Goal: Task Accomplishment & Management: Manage account settings

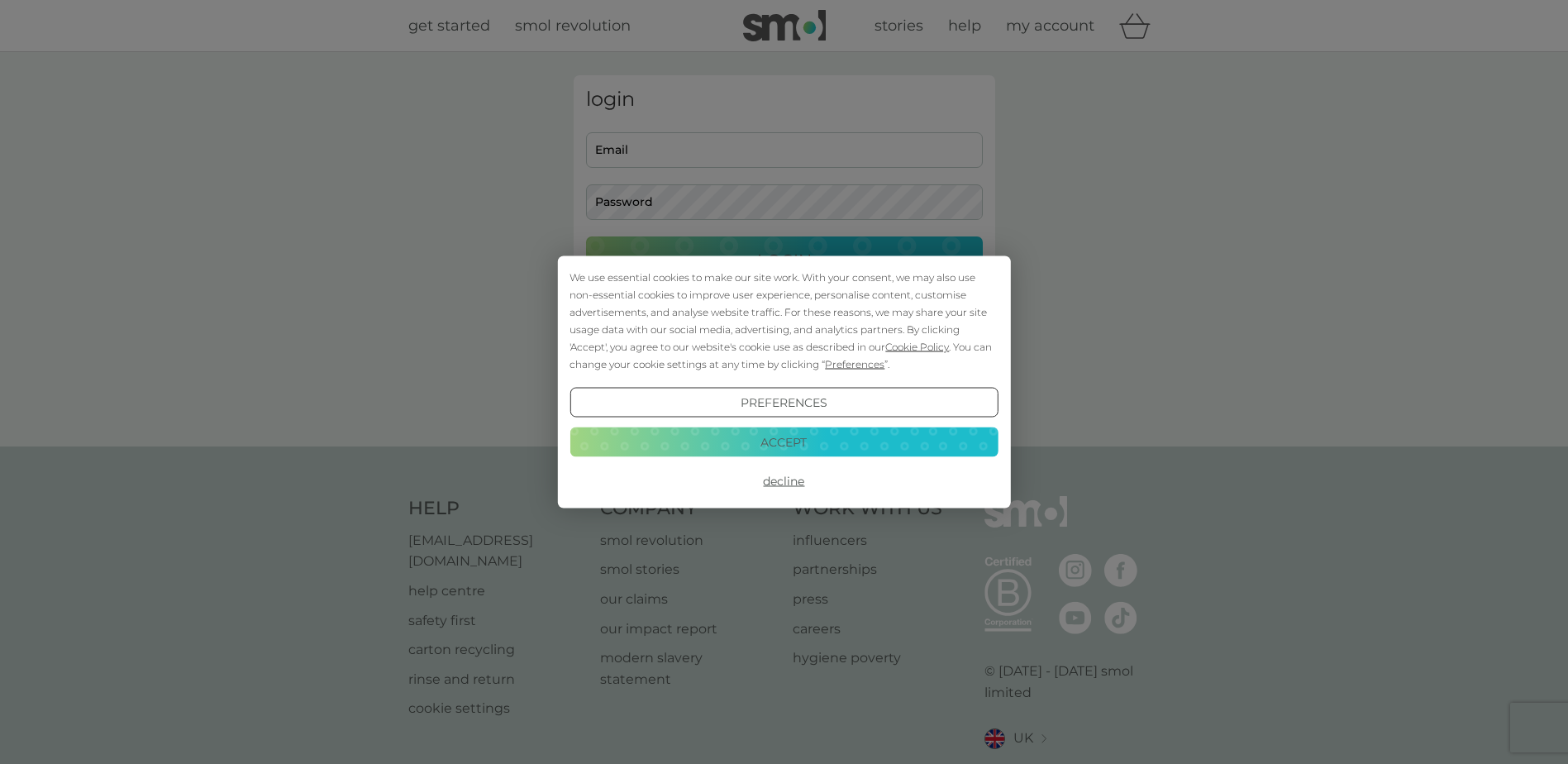
type input "christine_orchard@yahoo.co.uk"
click at [748, 444] on button "Accept" at bounding box center [783, 442] width 428 height 29
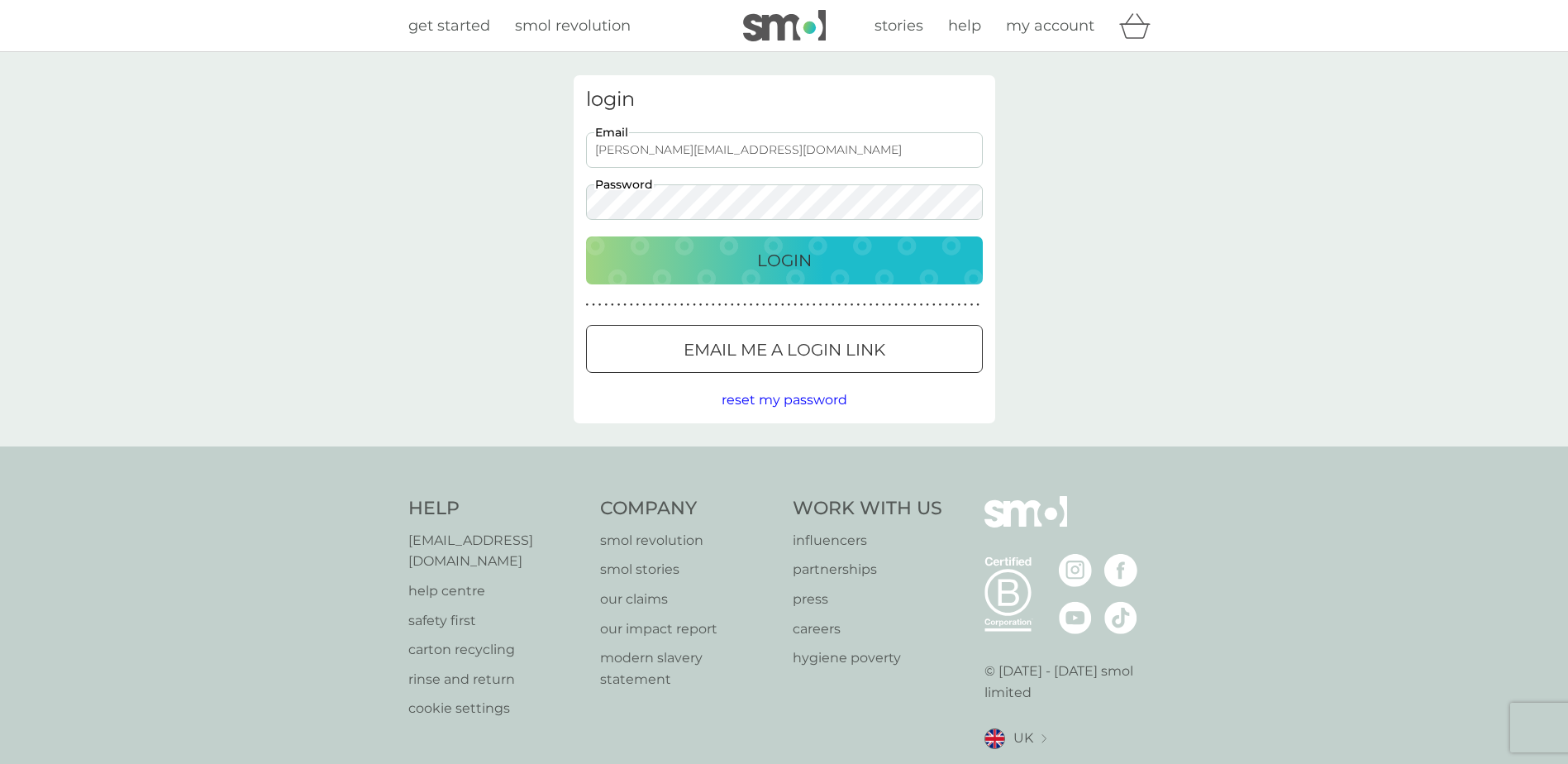
click at [707, 257] on div "Login" at bounding box center [784, 260] width 363 height 27
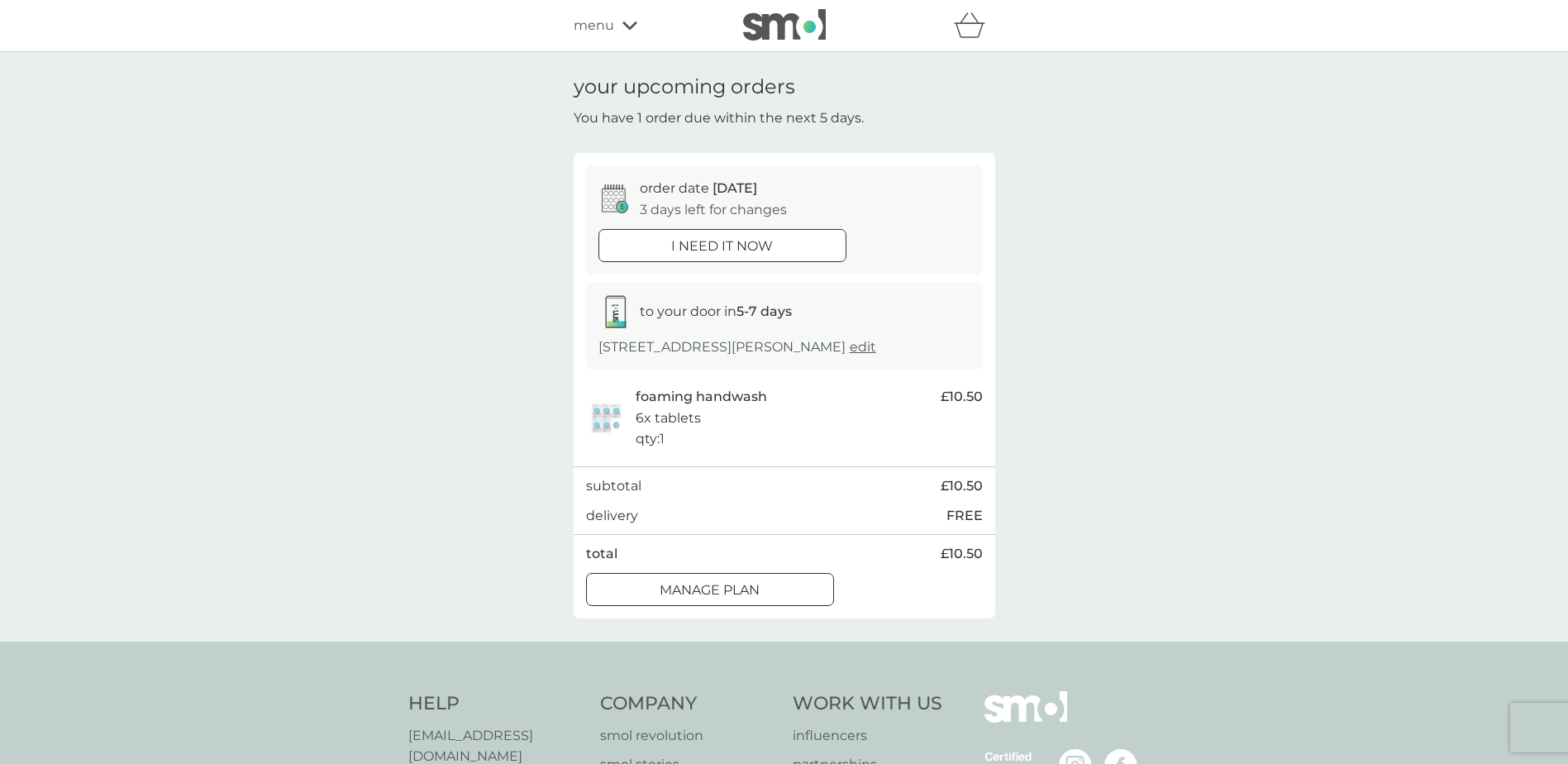
click at [709, 588] on div at bounding box center [709, 590] width 60 height 17
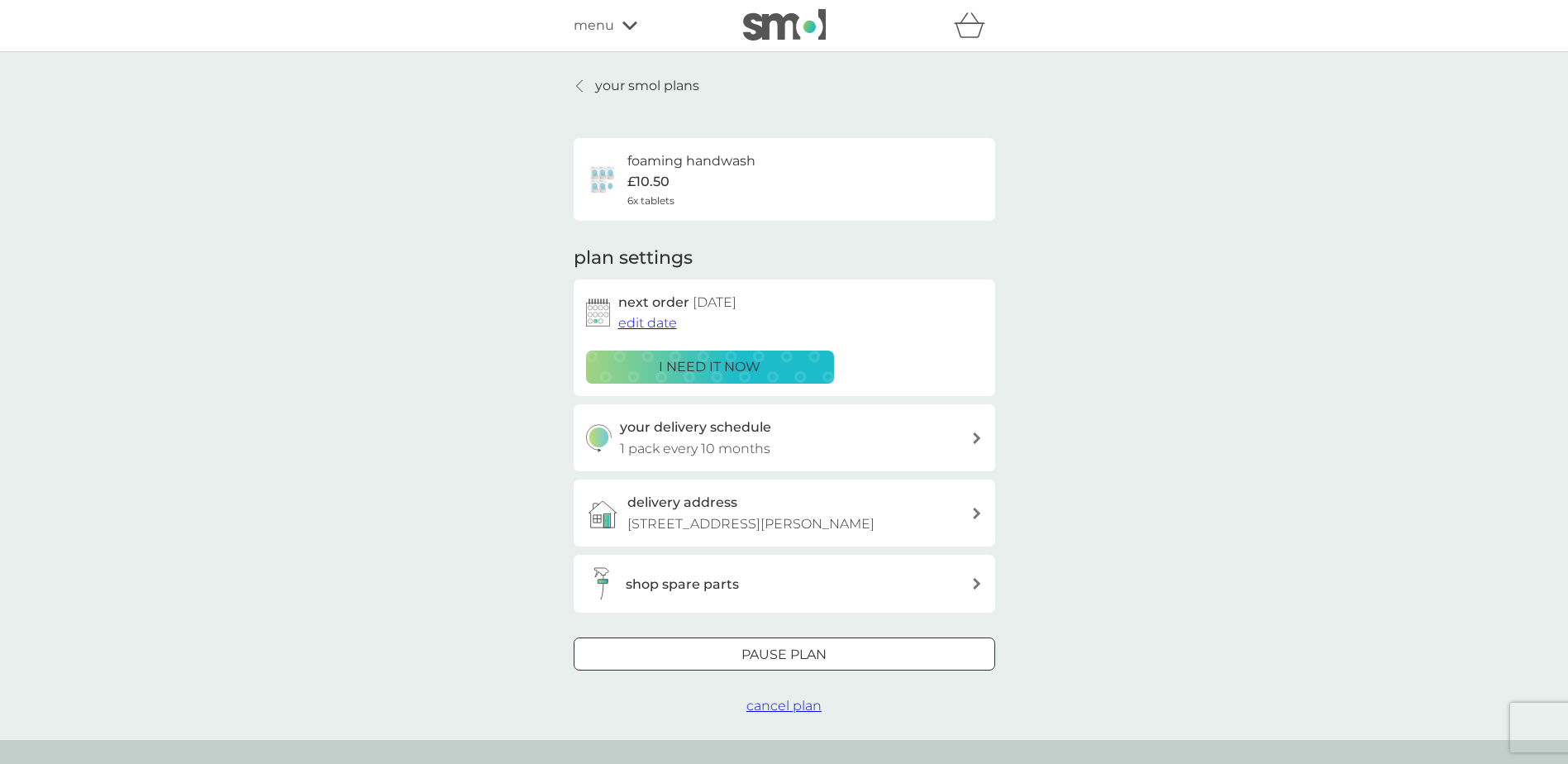
click at [662, 321] on span "edit date" at bounding box center [648, 322] width 59 height 16
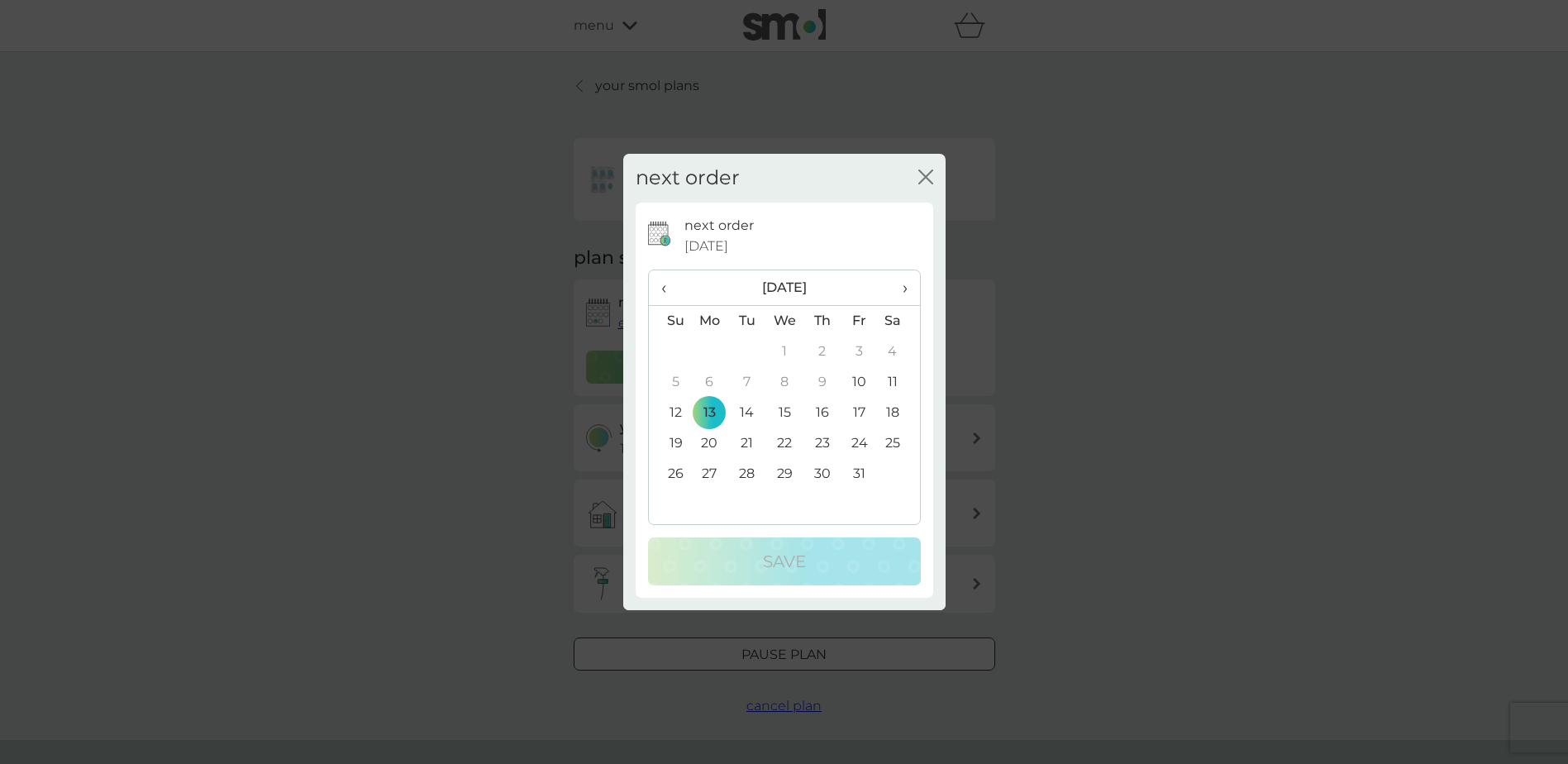
click at [906, 289] on span "›" at bounding box center [899, 288] width 17 height 35
click at [712, 473] on td "26" at bounding box center [709, 474] width 38 height 30
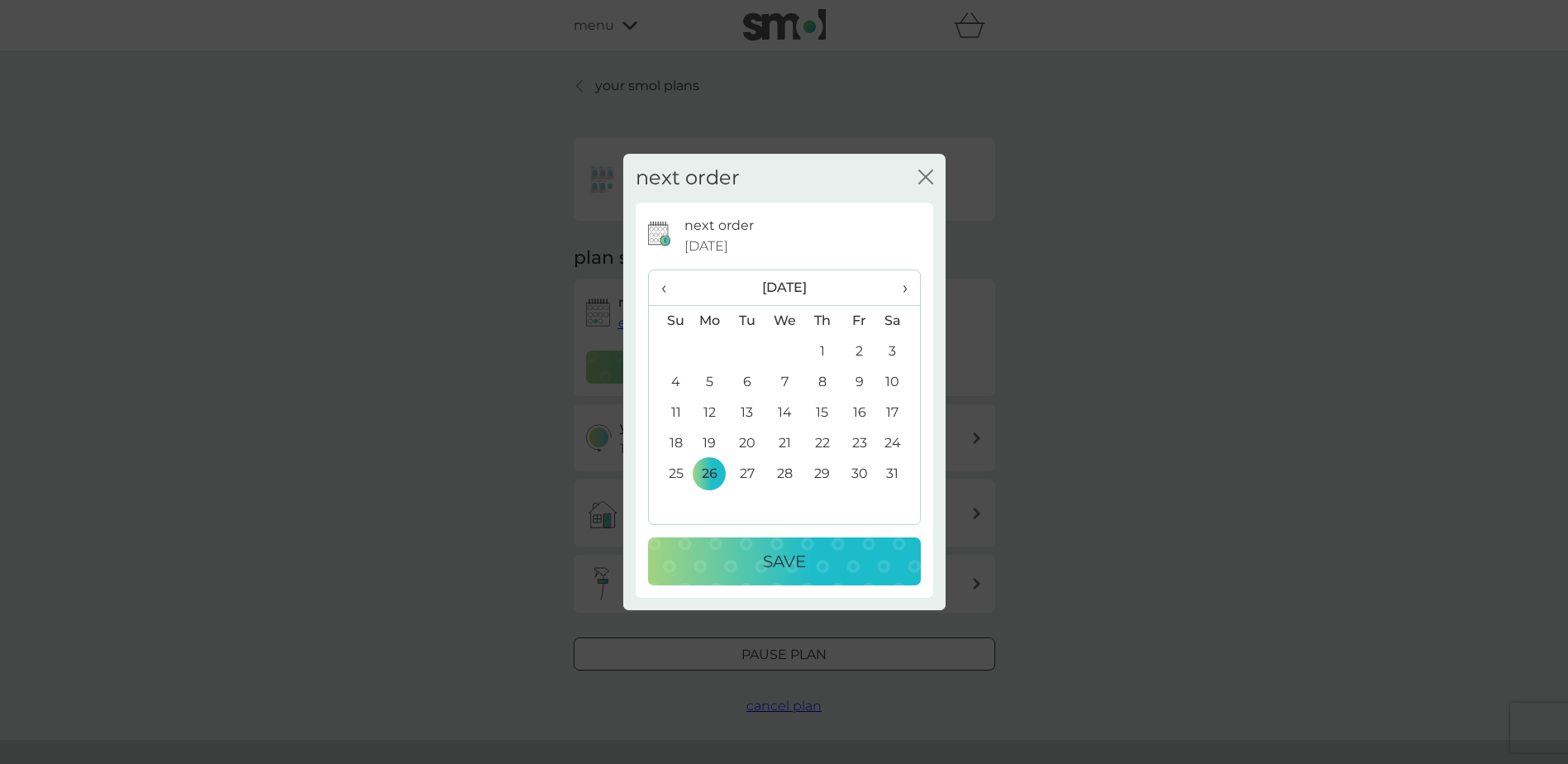
click at [745, 469] on td "27" at bounding box center [747, 474] width 37 height 30
click at [763, 563] on p "Save" at bounding box center [784, 561] width 43 height 27
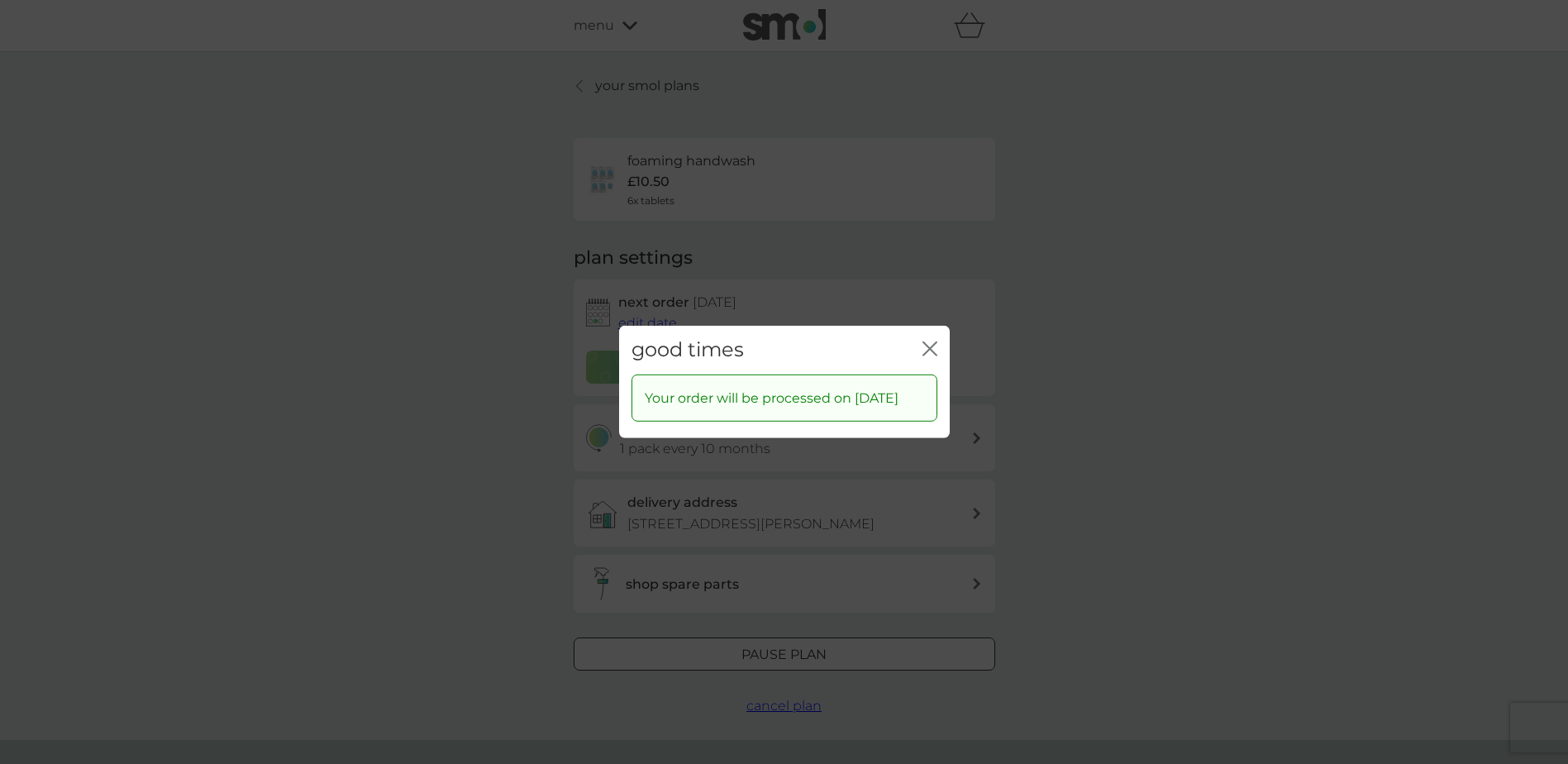
click at [928, 341] on icon "close" at bounding box center [930, 349] width 15 height 15
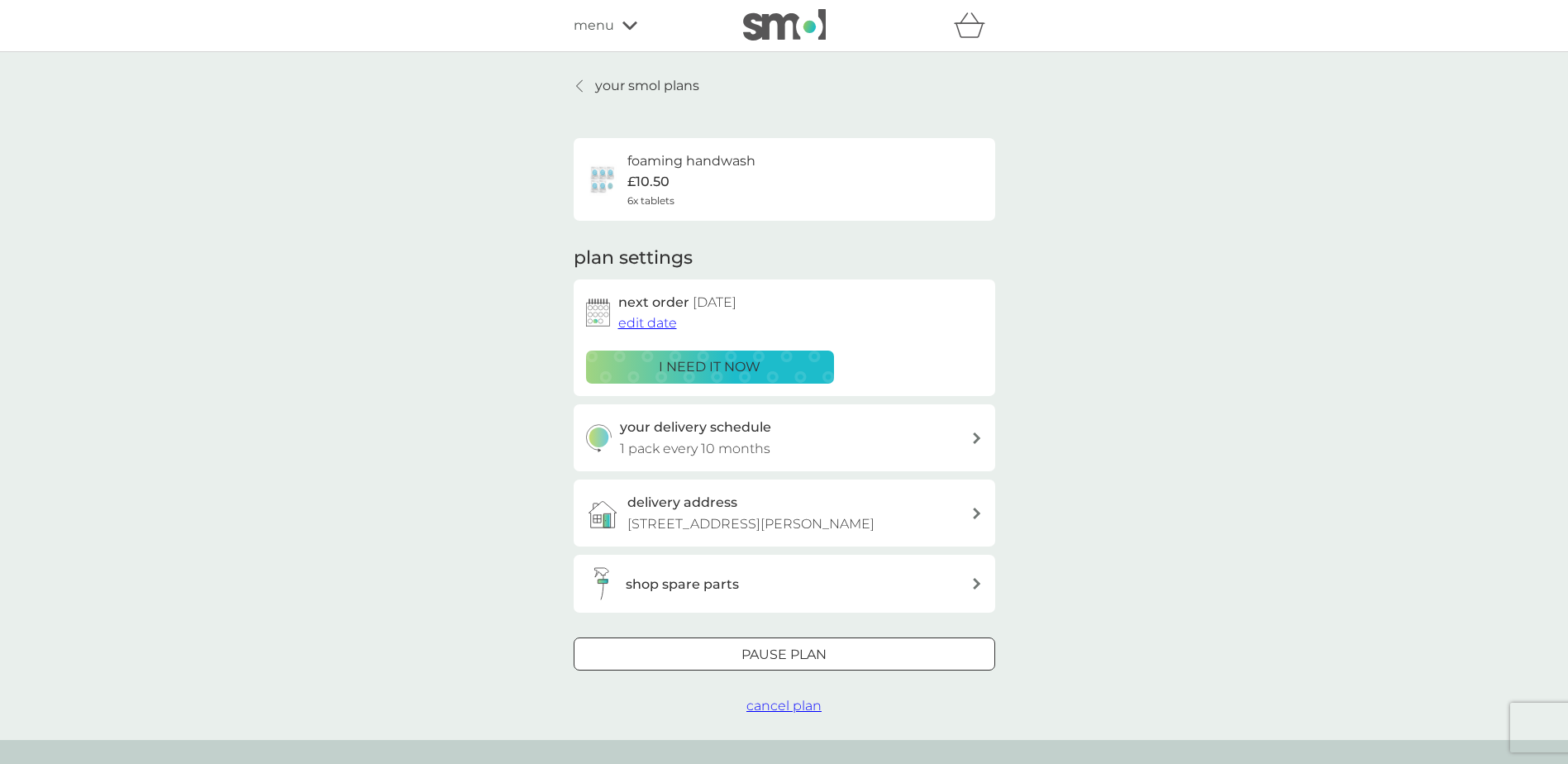
click at [633, 87] on p "your smol plans" at bounding box center [647, 86] width 104 height 21
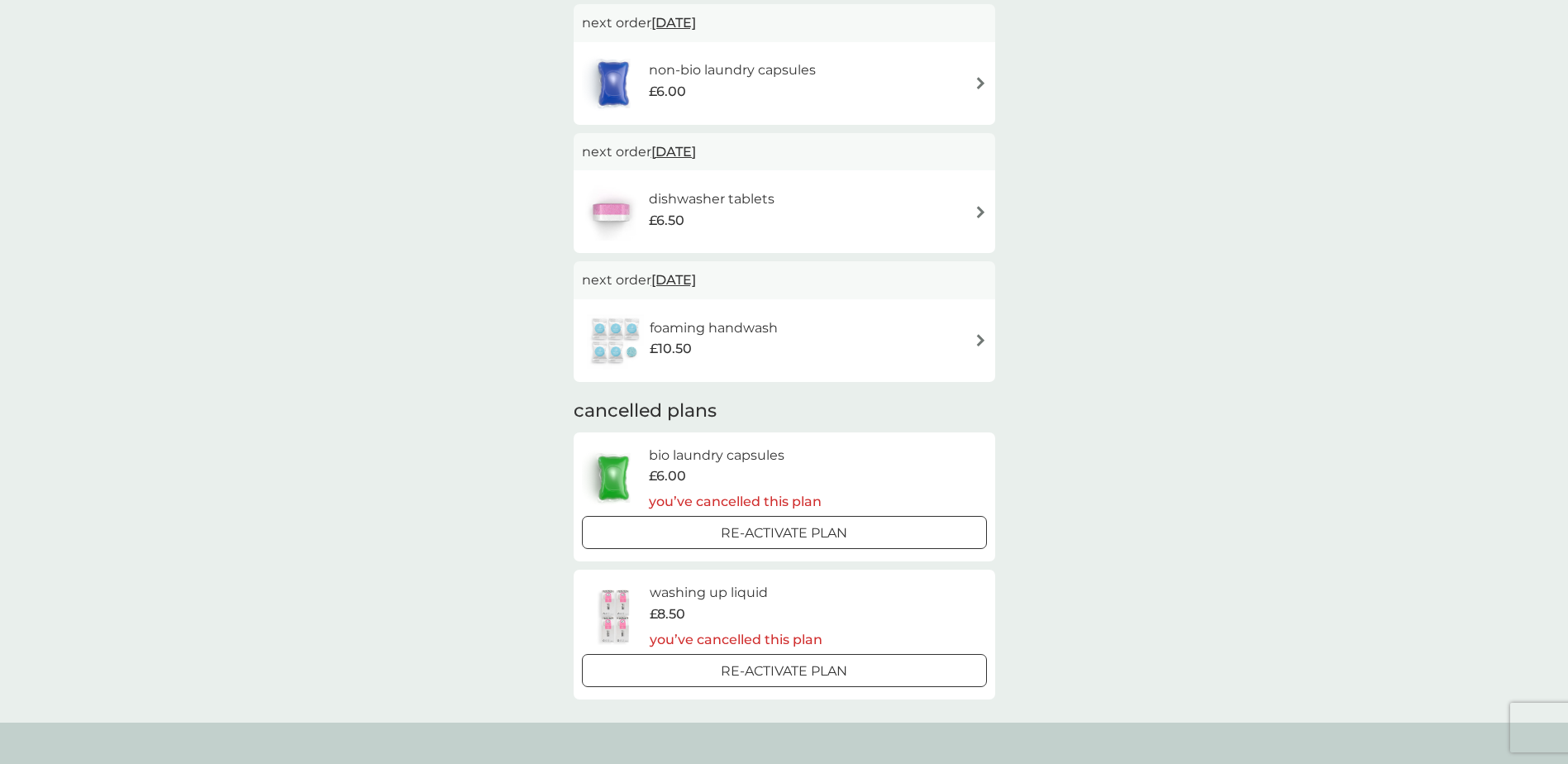
scroll to position [496, 0]
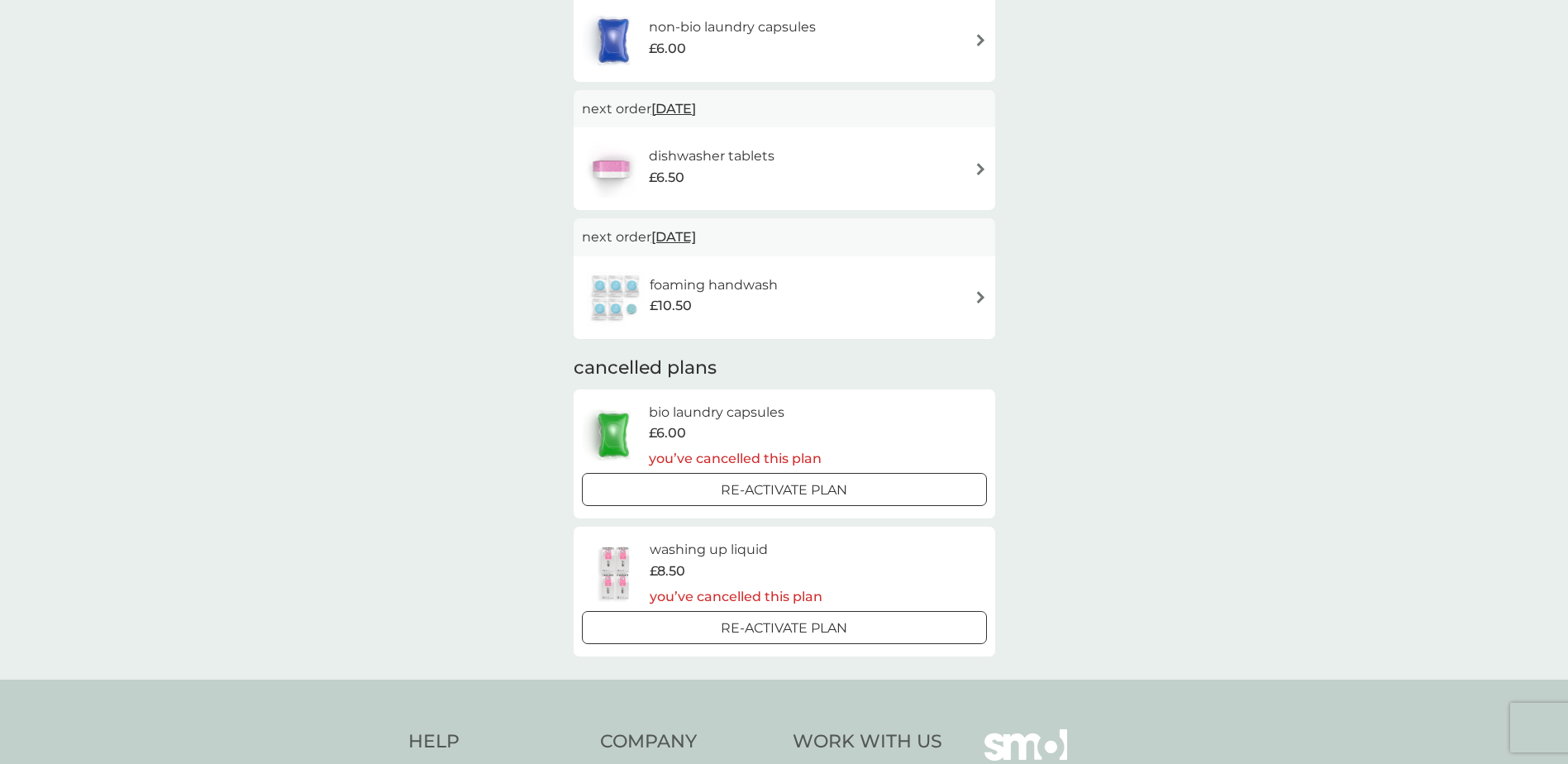
click at [763, 493] on div at bounding box center [784, 491] width 60 height 17
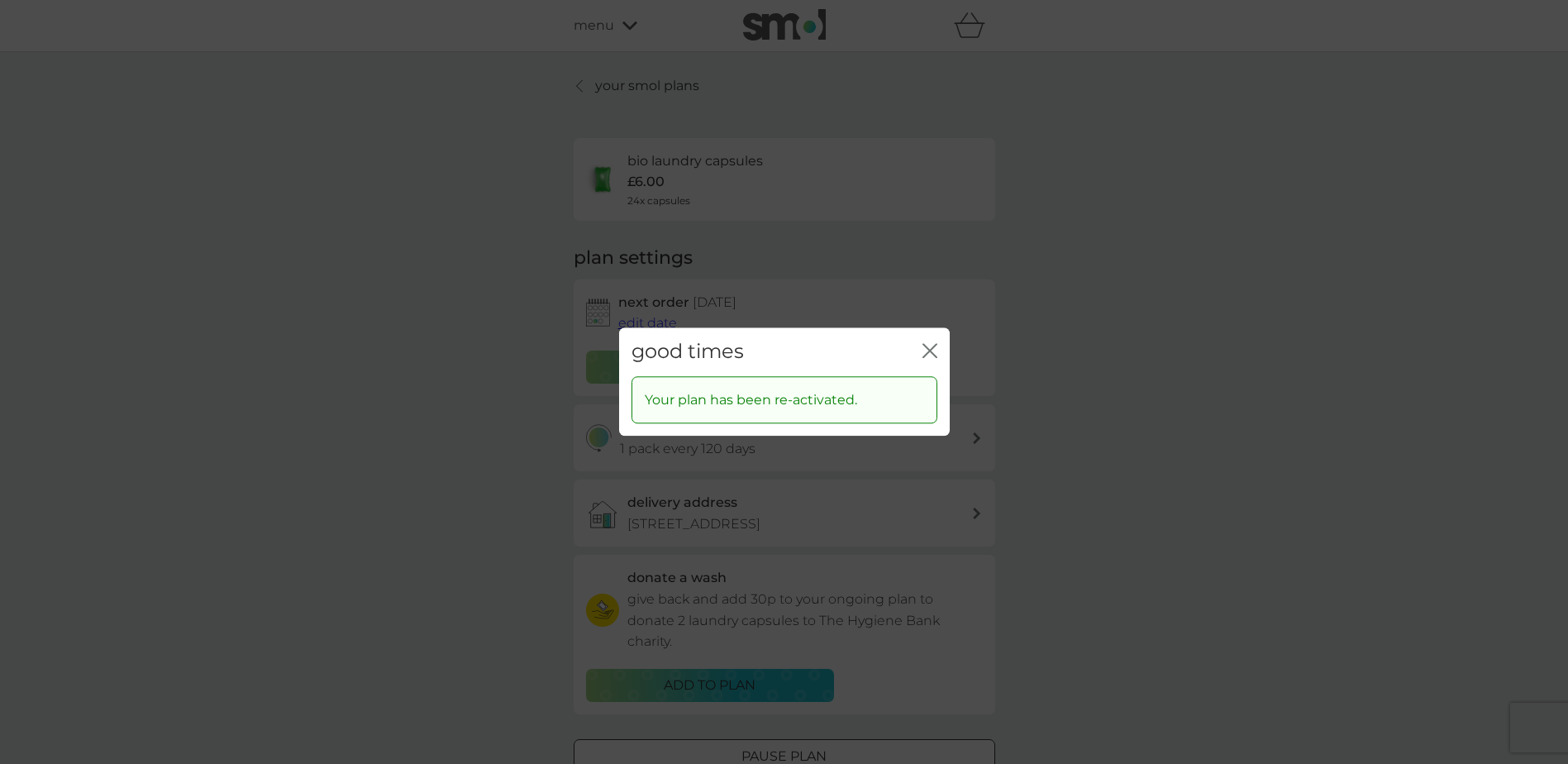
click at [928, 348] on icon "close" at bounding box center [930, 351] width 15 height 15
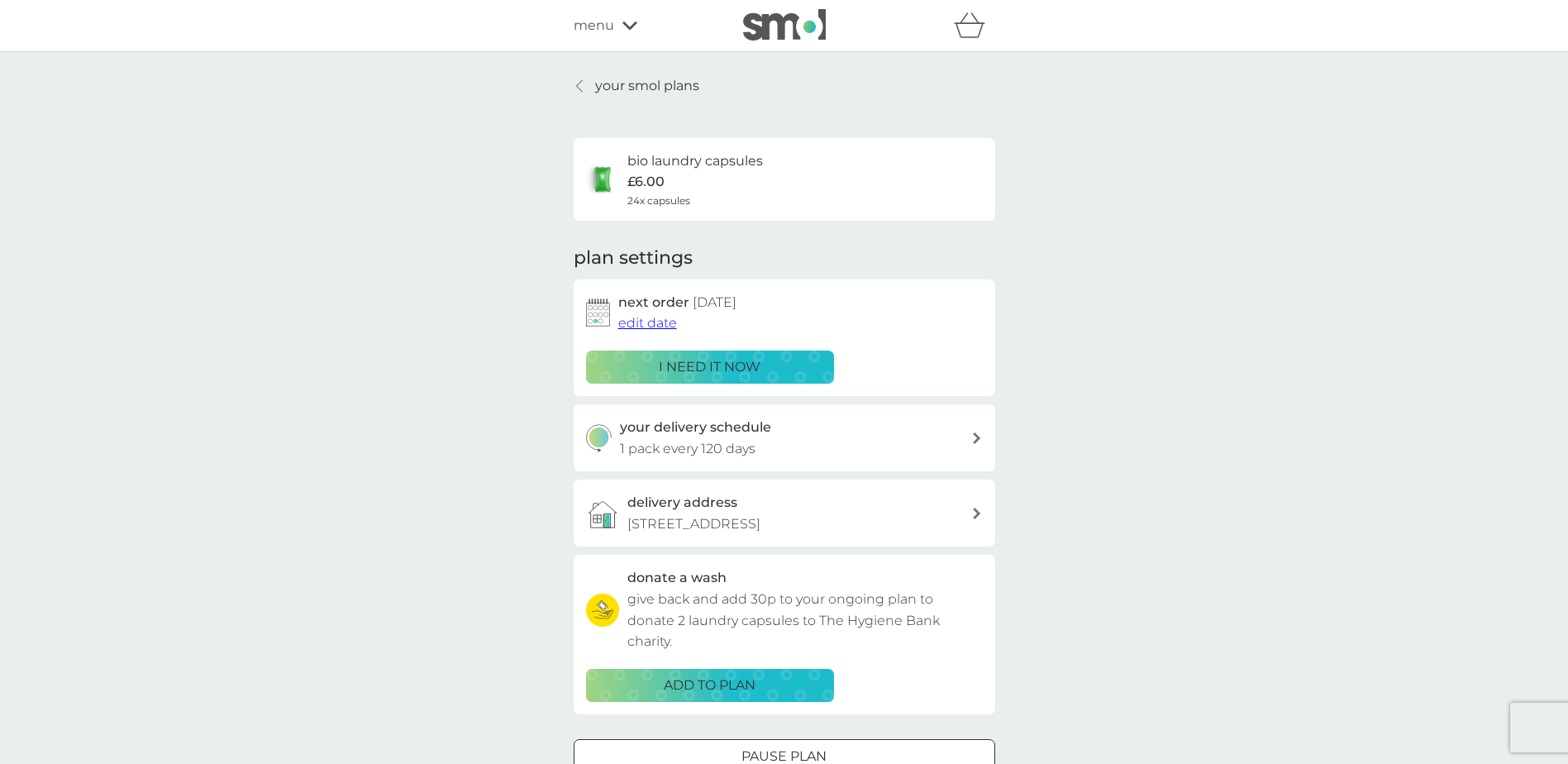
click at [644, 322] on span "edit date" at bounding box center [648, 322] width 59 height 16
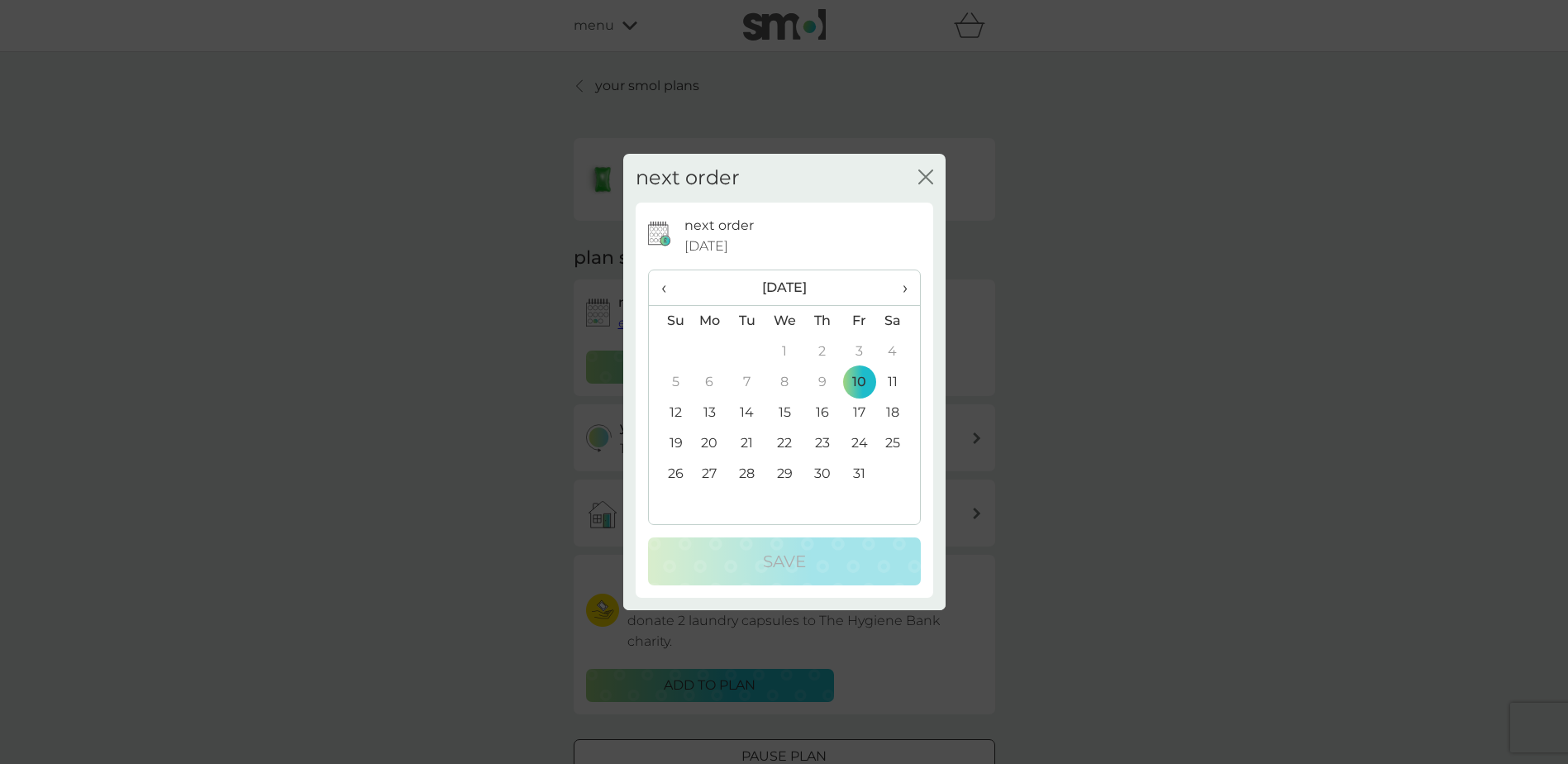
click at [746, 413] on td "14" at bounding box center [747, 412] width 37 height 30
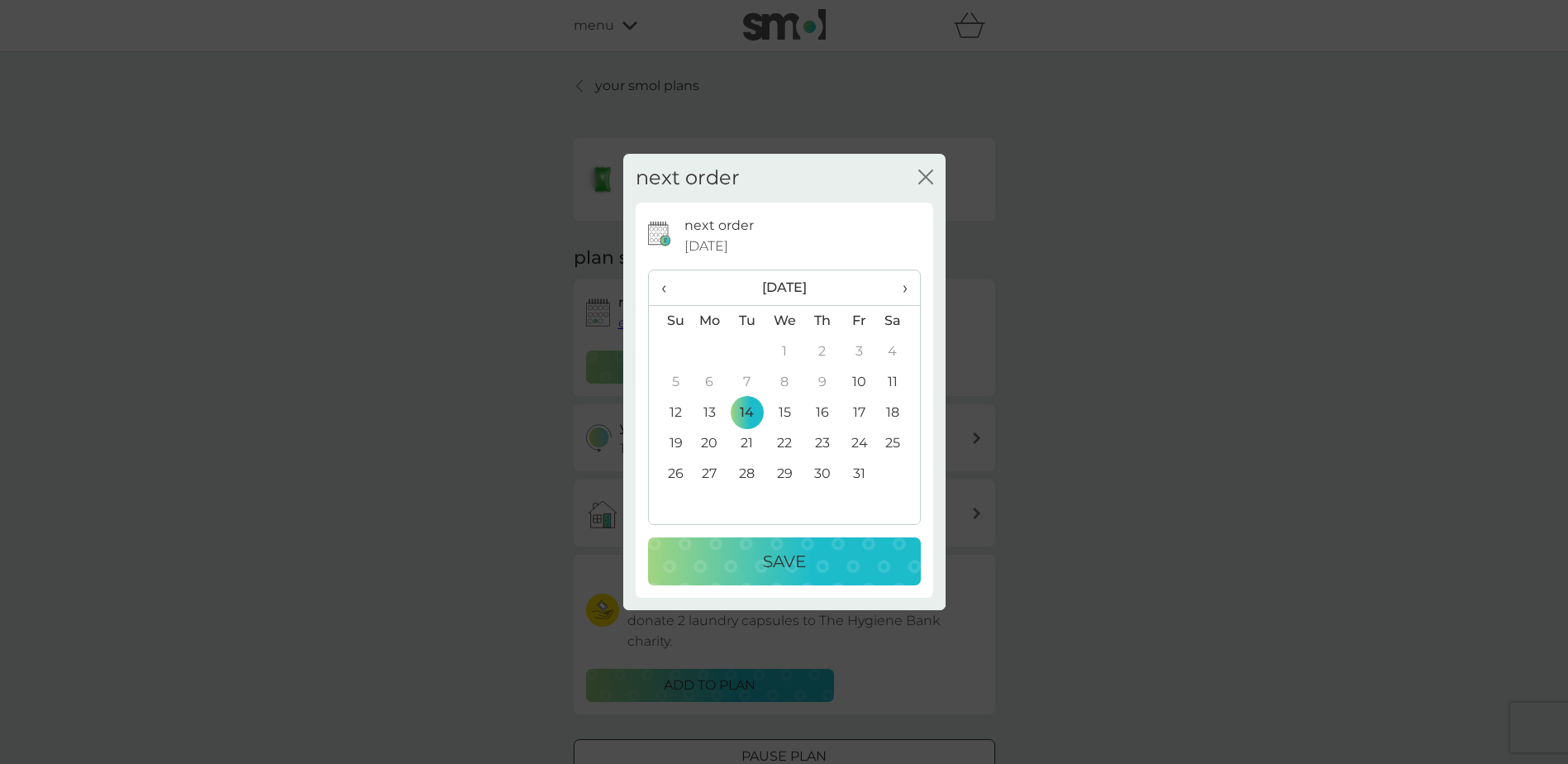
click at [771, 563] on p "Save" at bounding box center [784, 561] width 43 height 27
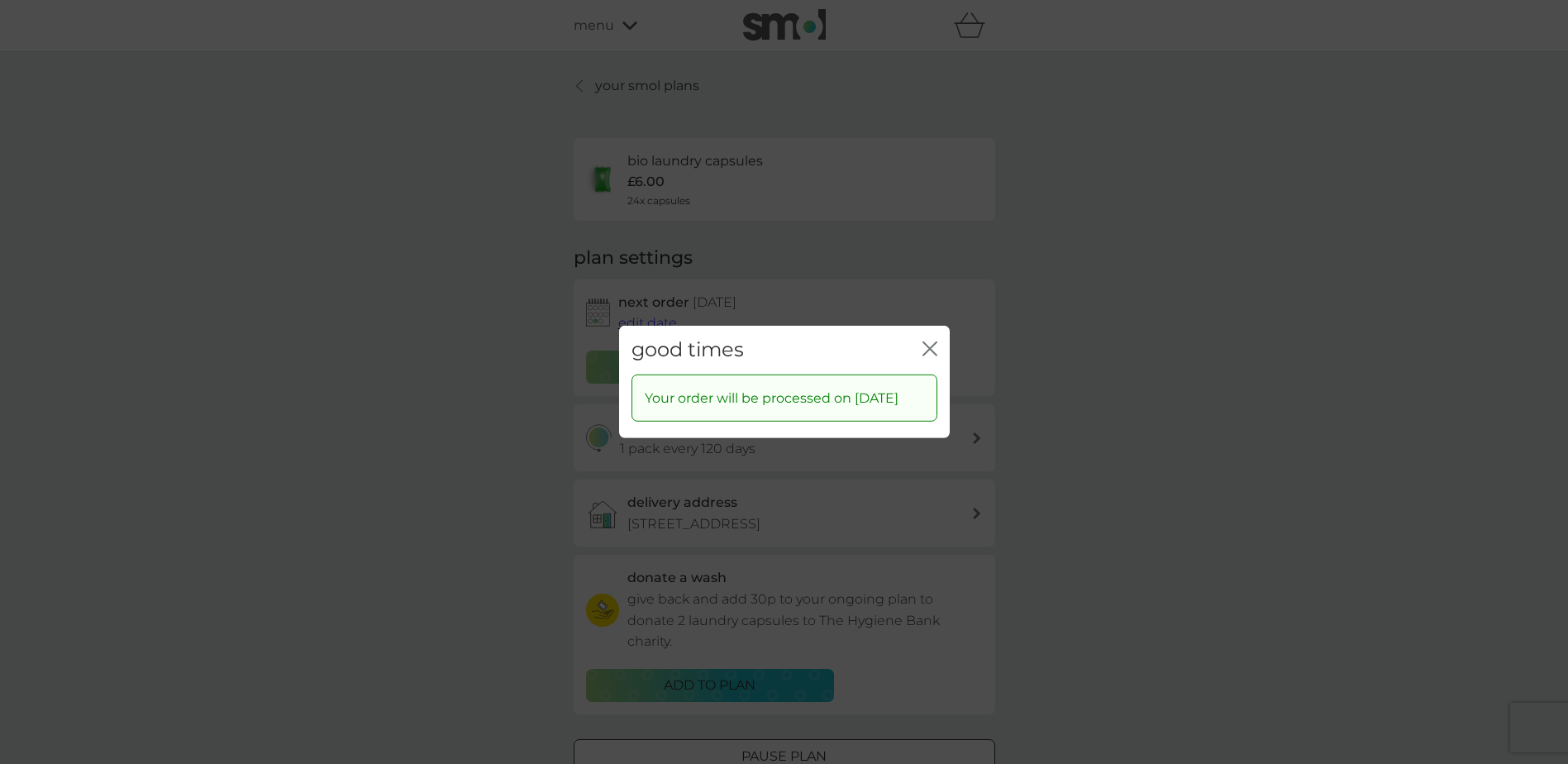
click at [929, 341] on icon "close" at bounding box center [930, 349] width 15 height 15
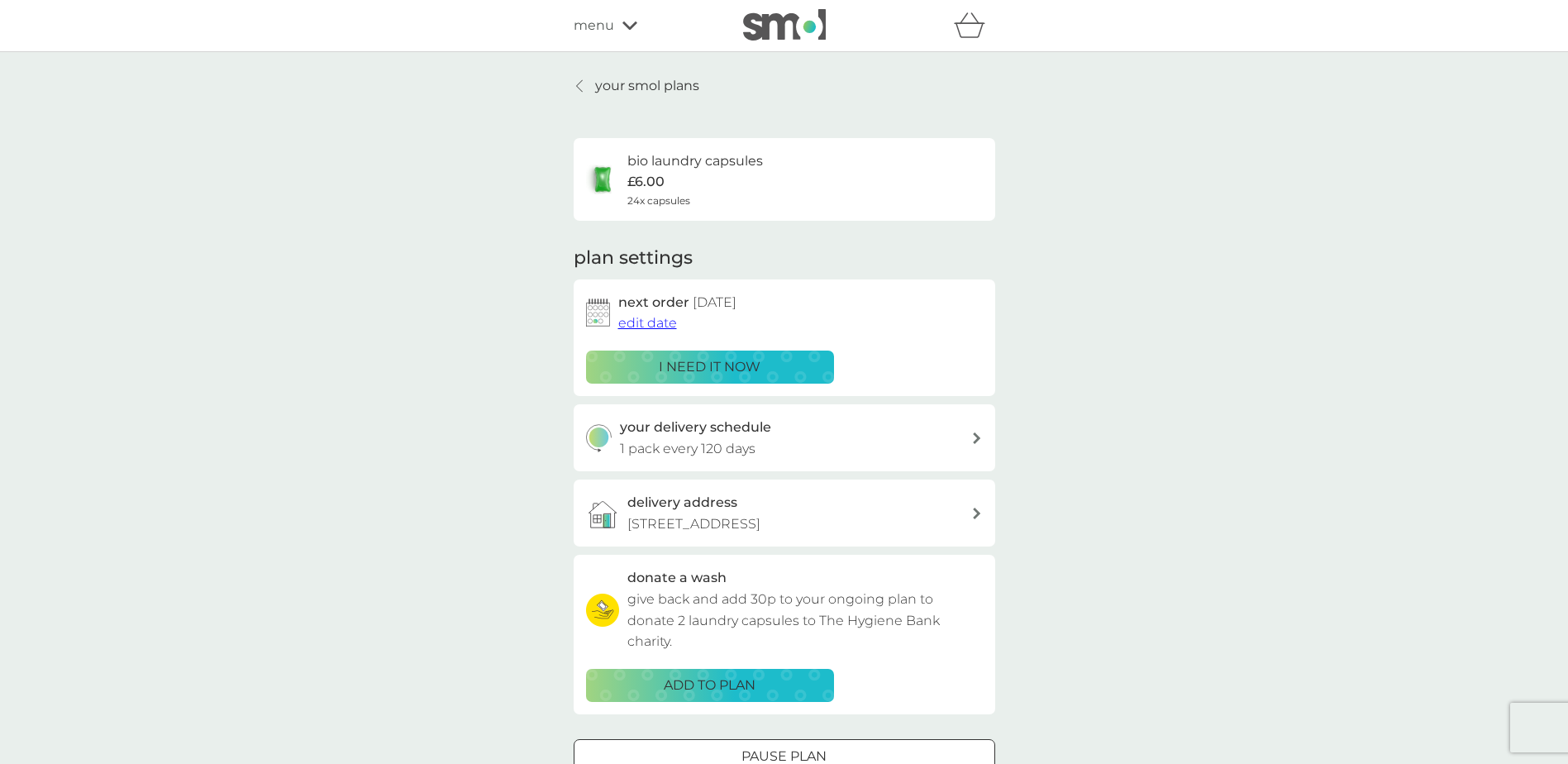
click at [777, 441] on div "your delivery schedule 1 pack every 120 days" at bounding box center [796, 438] width 352 height 42
select select "119"
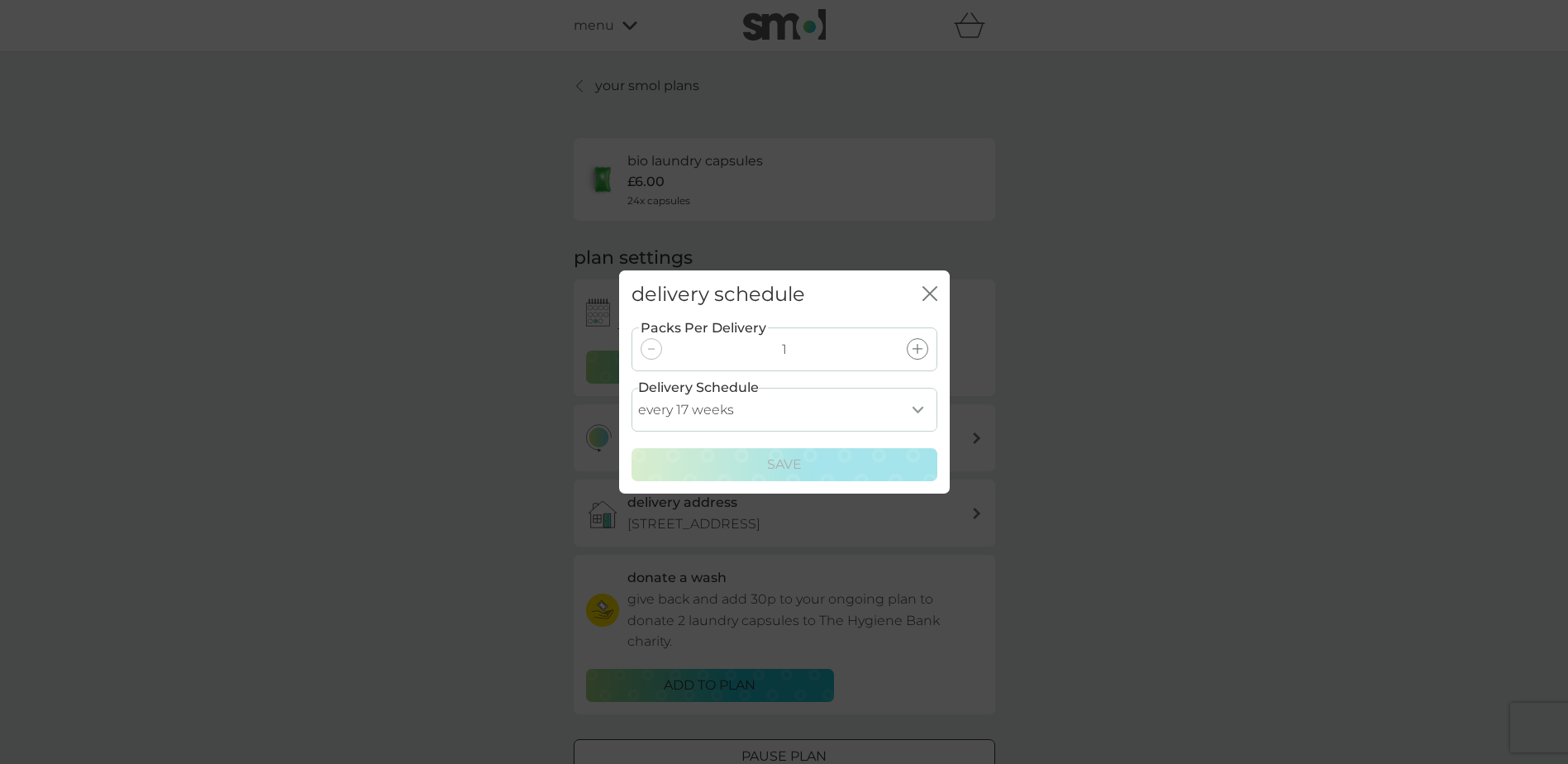
click at [919, 411] on select "every 1 week every 2 weeks every 3 weeks every 4 weeks every 5 weeks every 6 we…" at bounding box center [784, 410] width 306 height 44
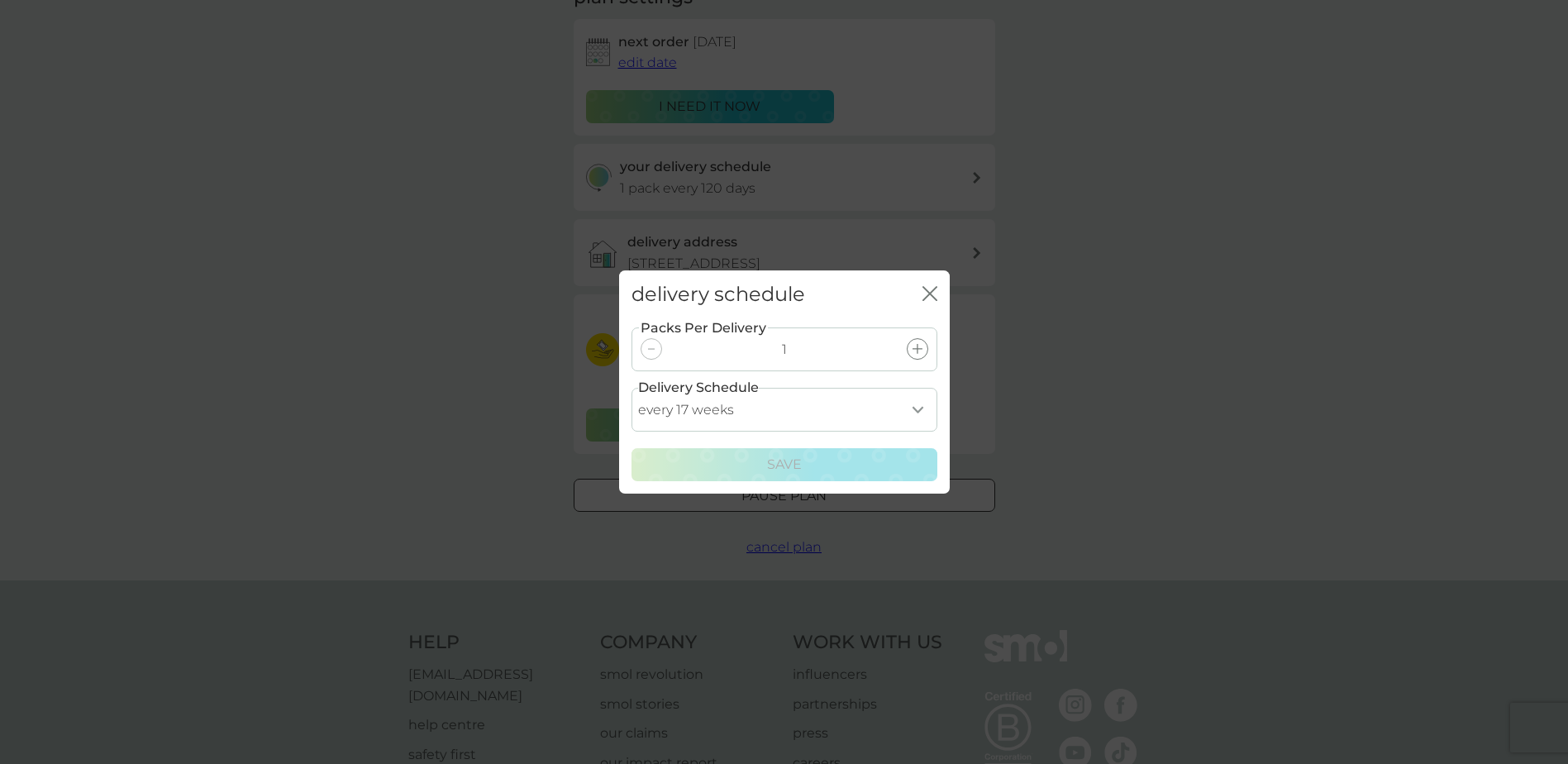
scroll to position [166, 0]
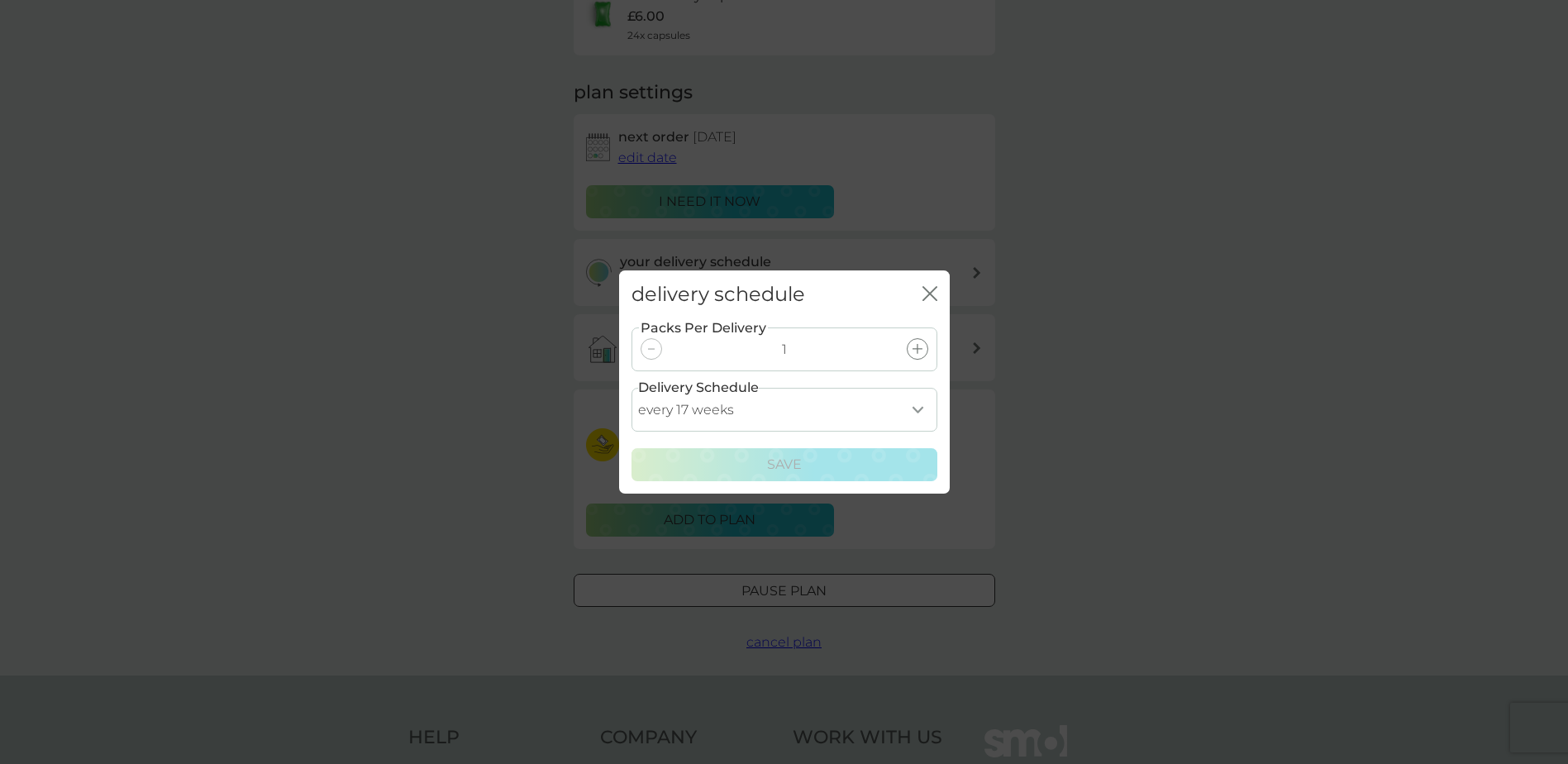
click at [917, 411] on select "every 1 week every 2 weeks every 3 weeks every 4 weeks every 5 weeks every 6 we…" at bounding box center [784, 410] width 306 height 44
click at [452, 353] on div "delivery schedule close Packs Per Delivery 1 Delivery Schedule every 1 week eve…" at bounding box center [784, 382] width 1568 height 764
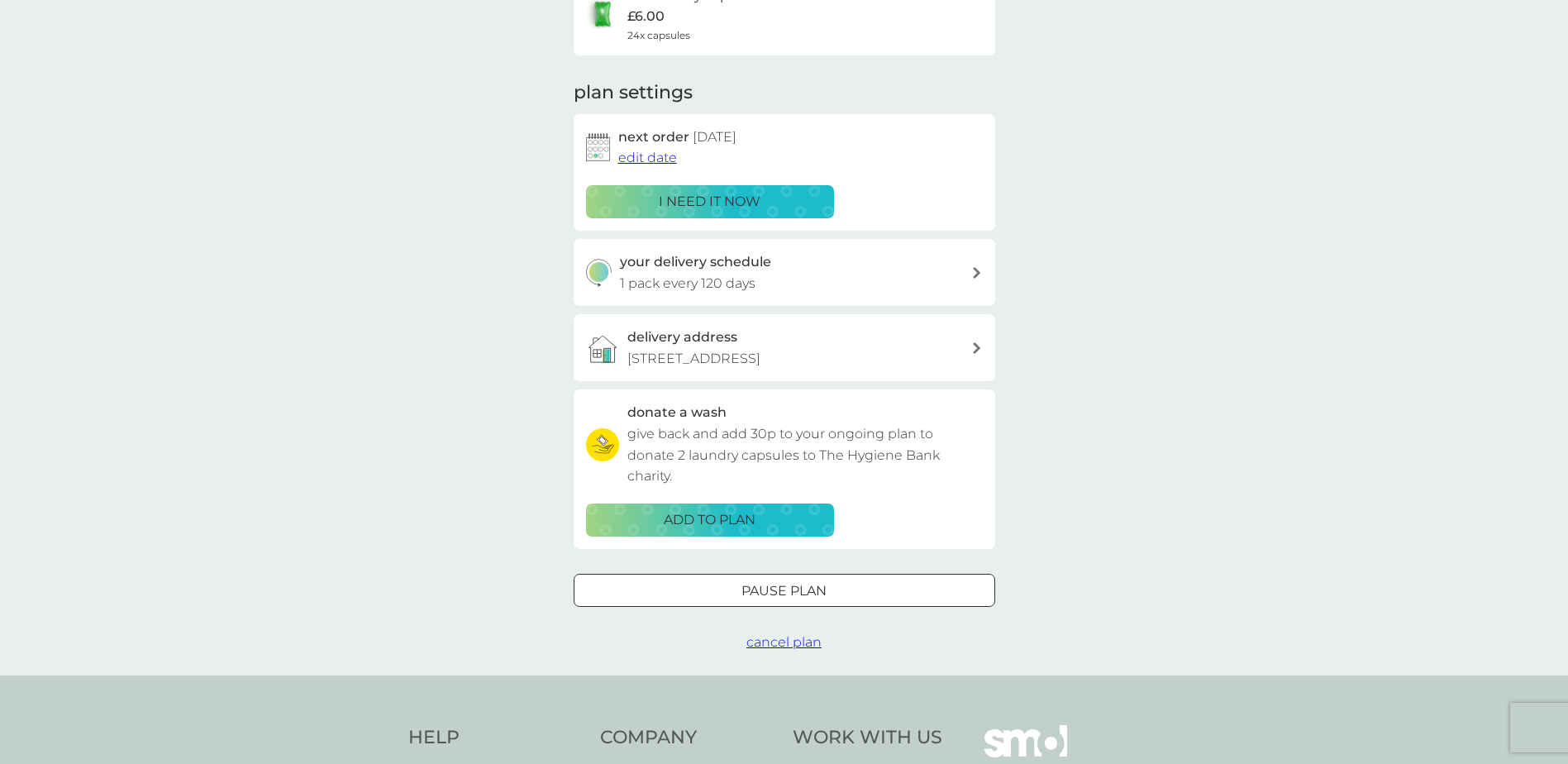
click at [973, 352] on div "delivery address 16 Armingford Crescent, Melbourn, Royston, SG8 6NG" at bounding box center [785, 347] width 421 height 67
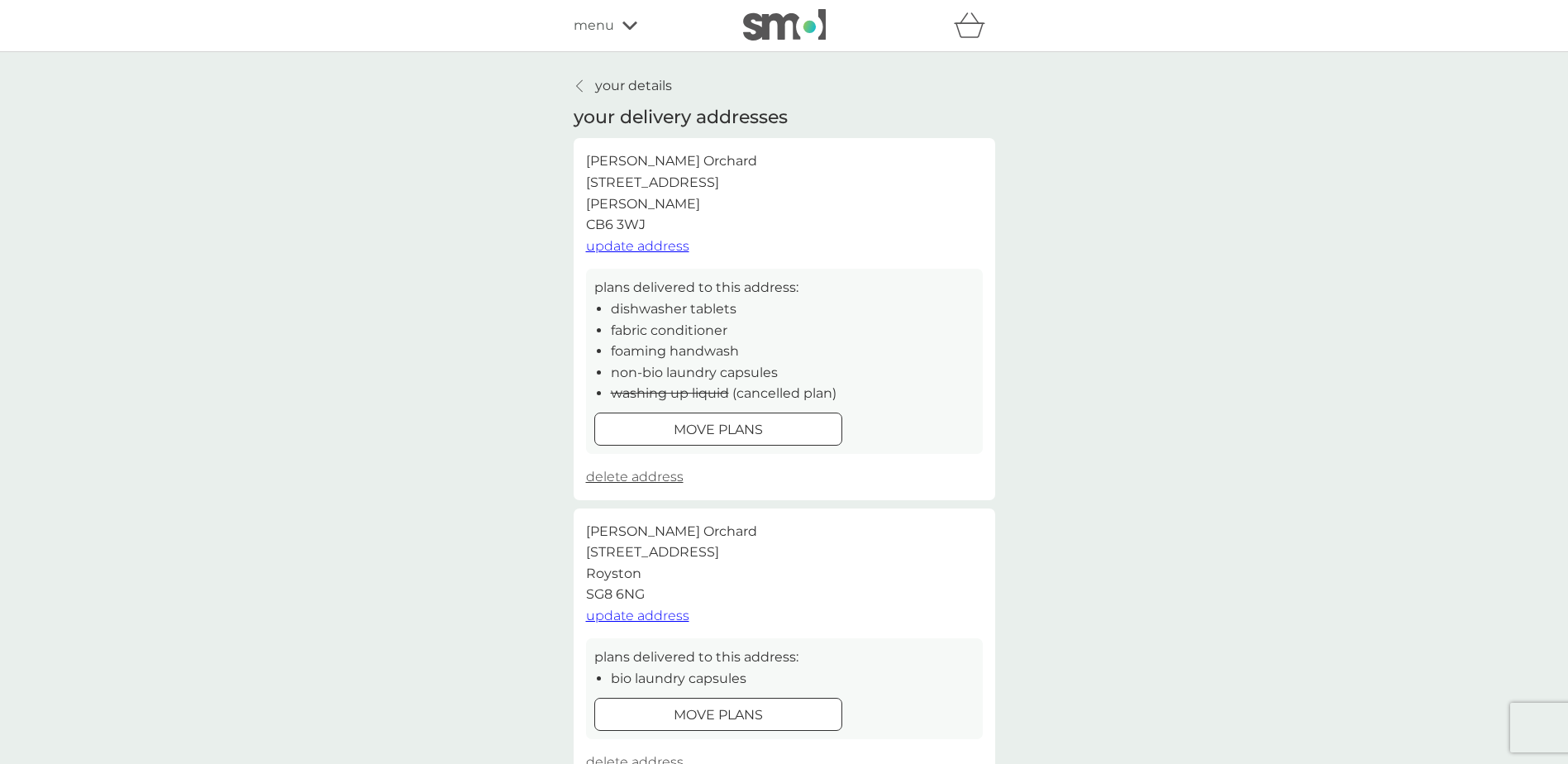
click at [647, 249] on span "update address" at bounding box center [638, 246] width 103 height 16
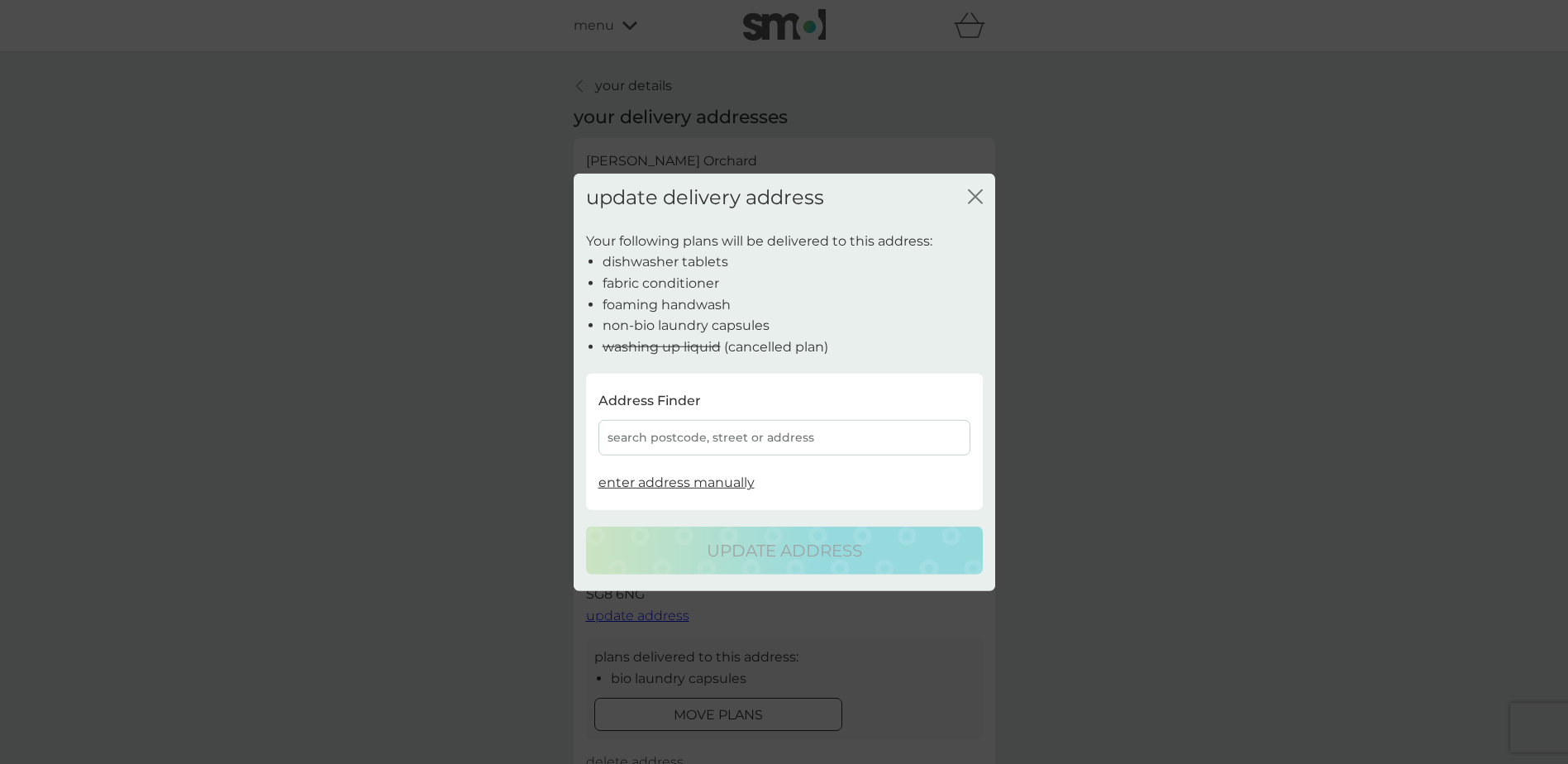
click at [969, 200] on icon "close" at bounding box center [975, 197] width 15 height 15
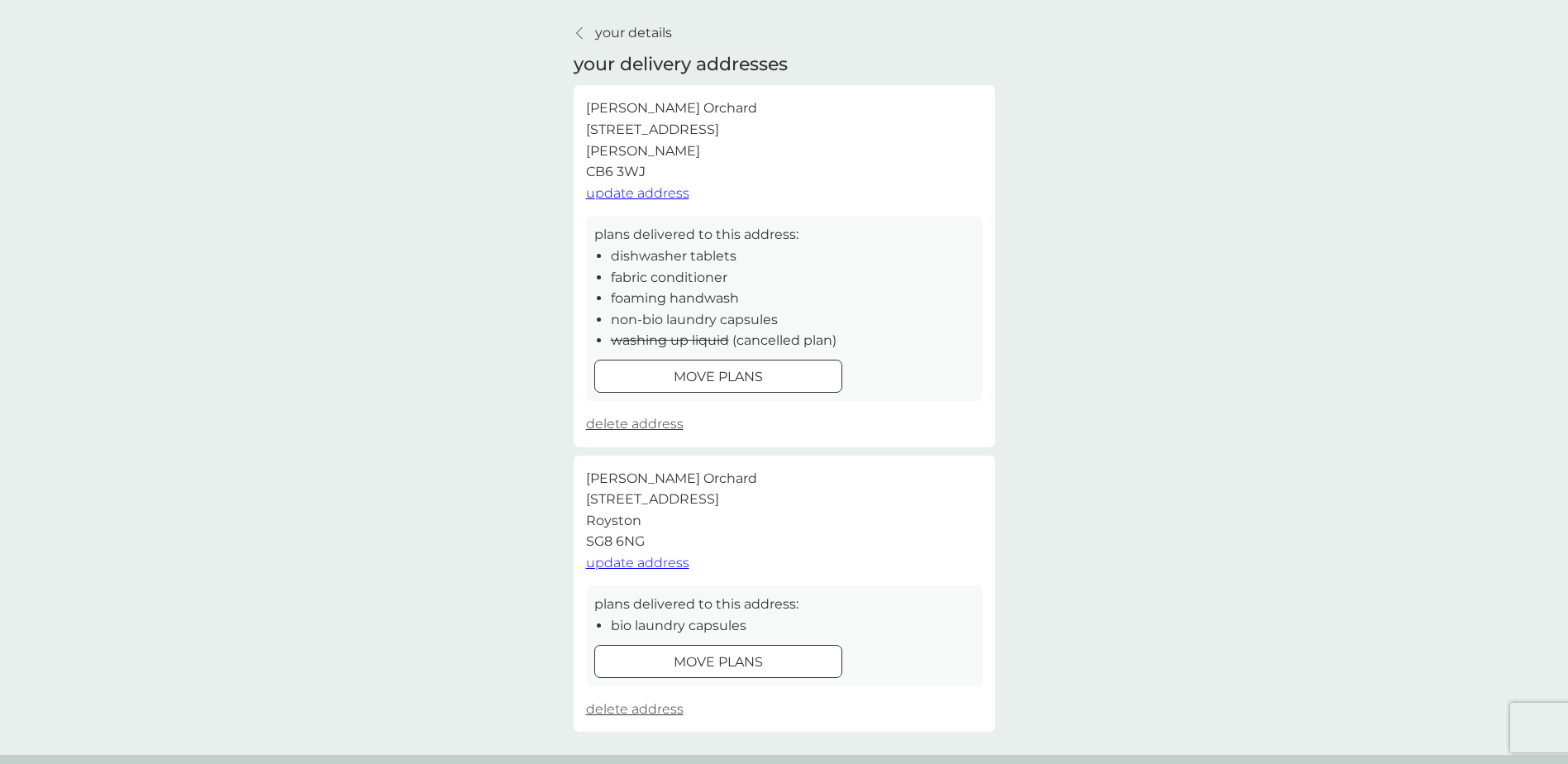
scroll to position [83, 0]
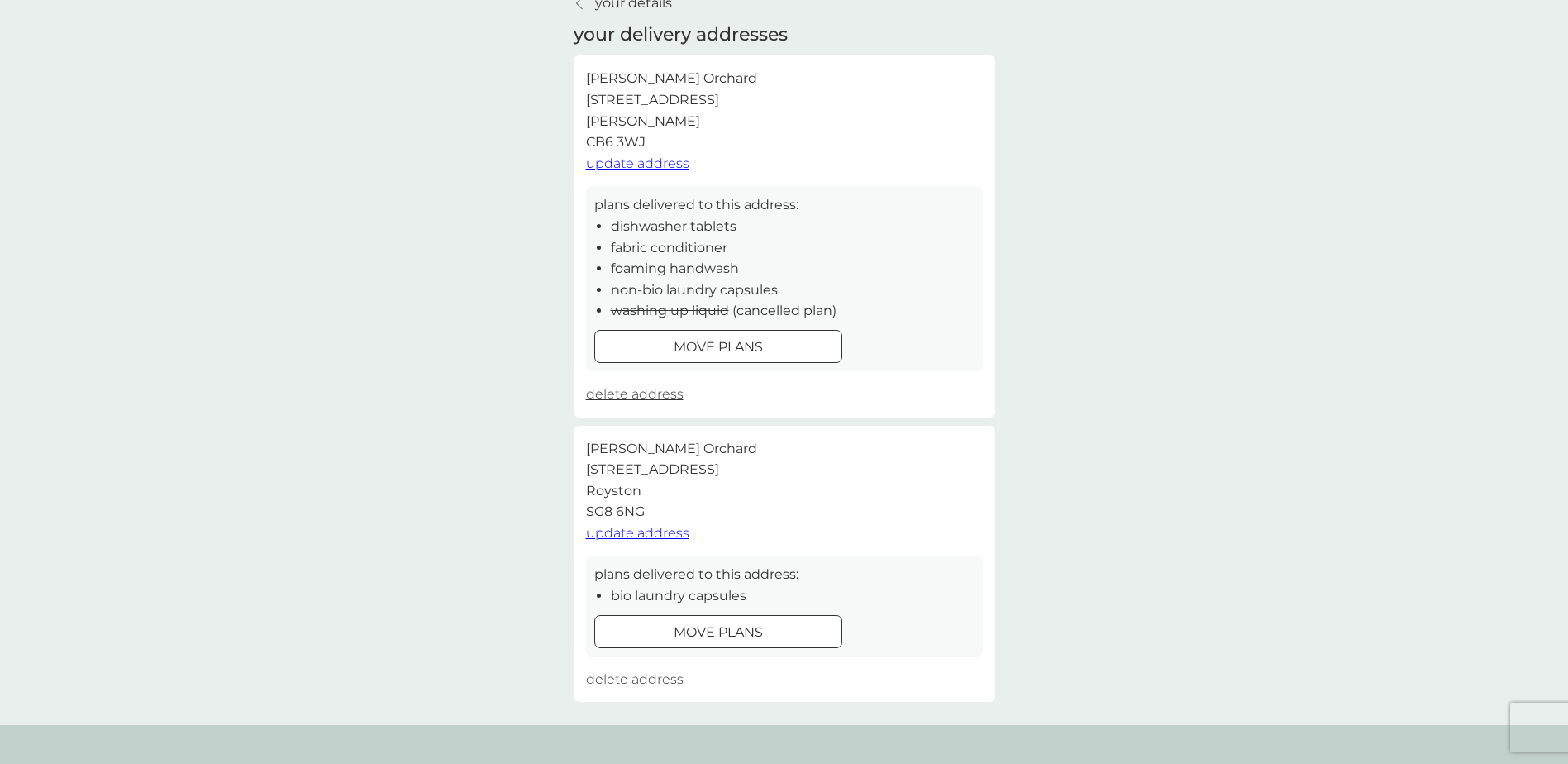
click at [663, 531] on span "update address" at bounding box center [638, 532] width 103 height 16
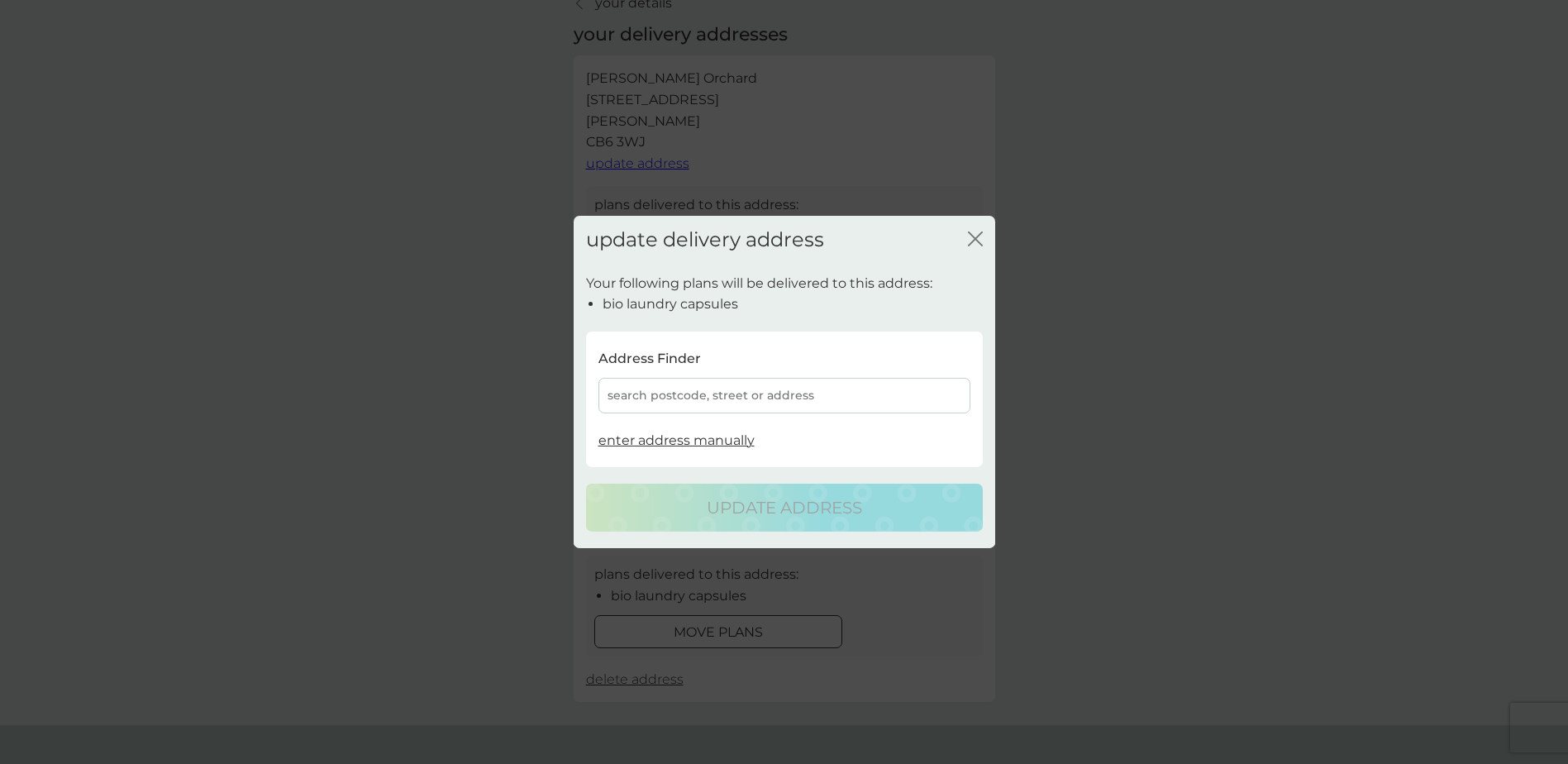
click at [694, 398] on div "search postcode, street or address" at bounding box center [784, 395] width 372 height 36
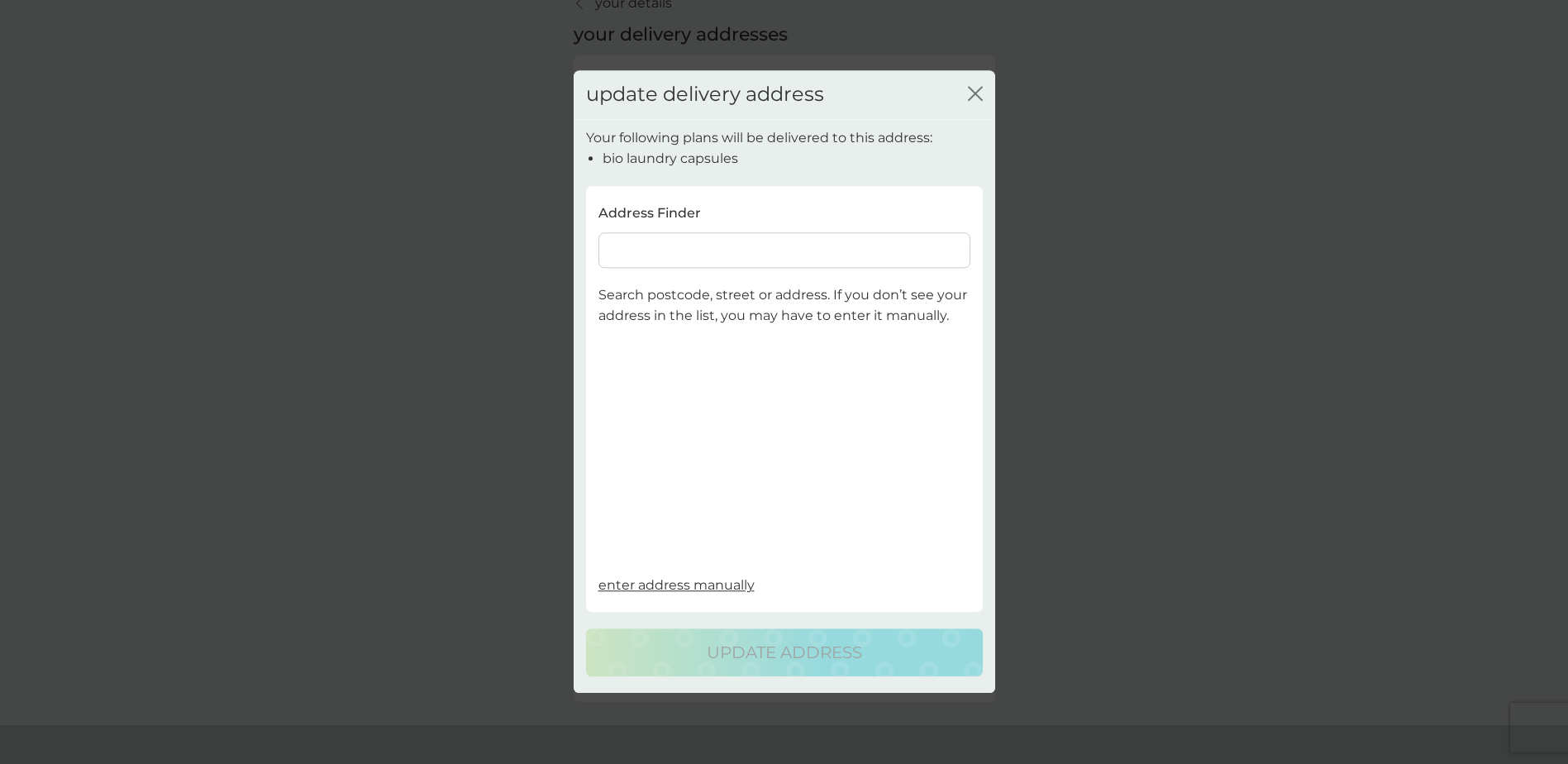
click at [626, 248] on input at bounding box center [784, 249] width 372 height 36
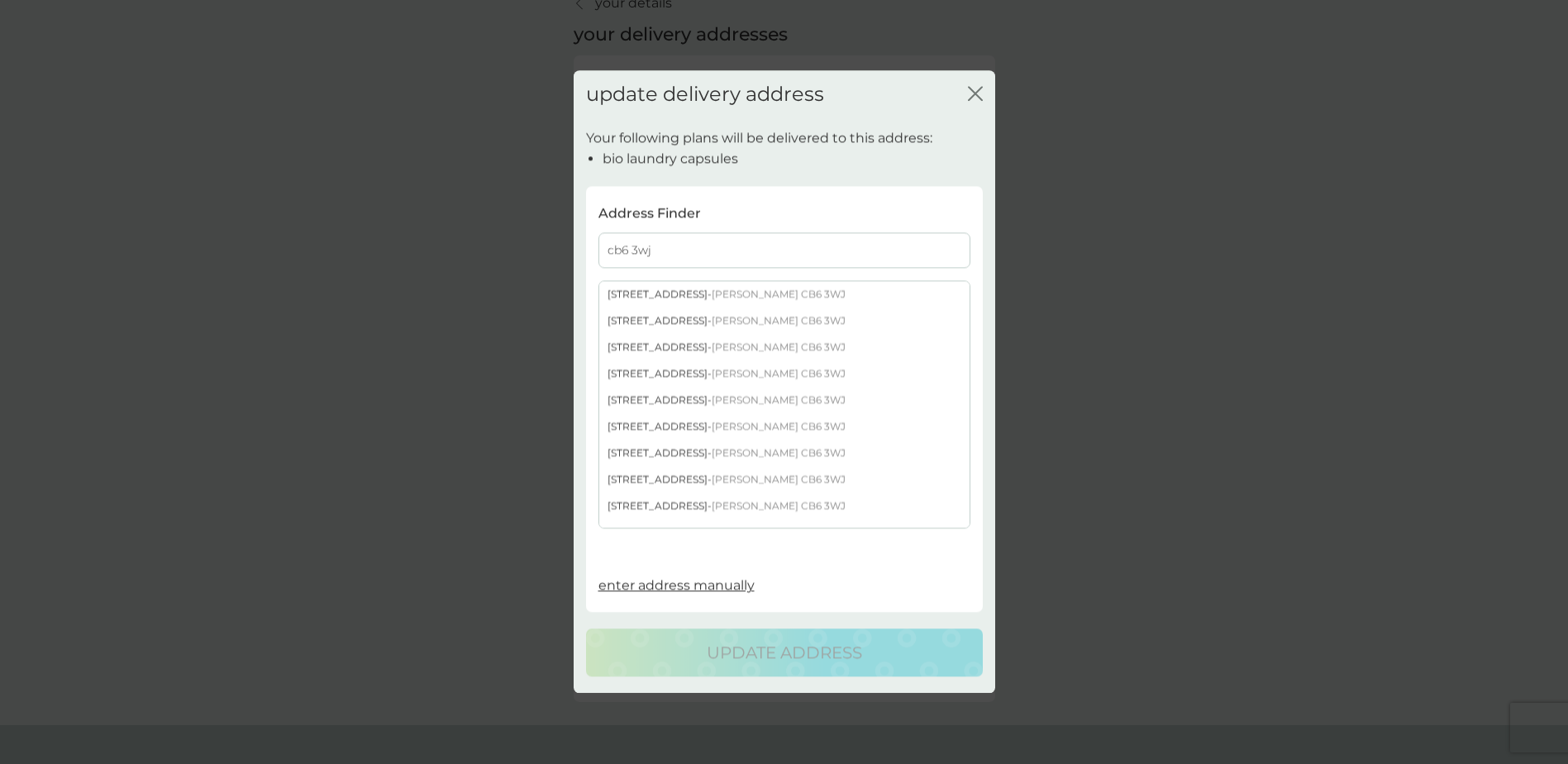
type input "cb6 3wj"
click at [712, 291] on span "Ely CB6 3WJ" at bounding box center [779, 294] width 134 height 12
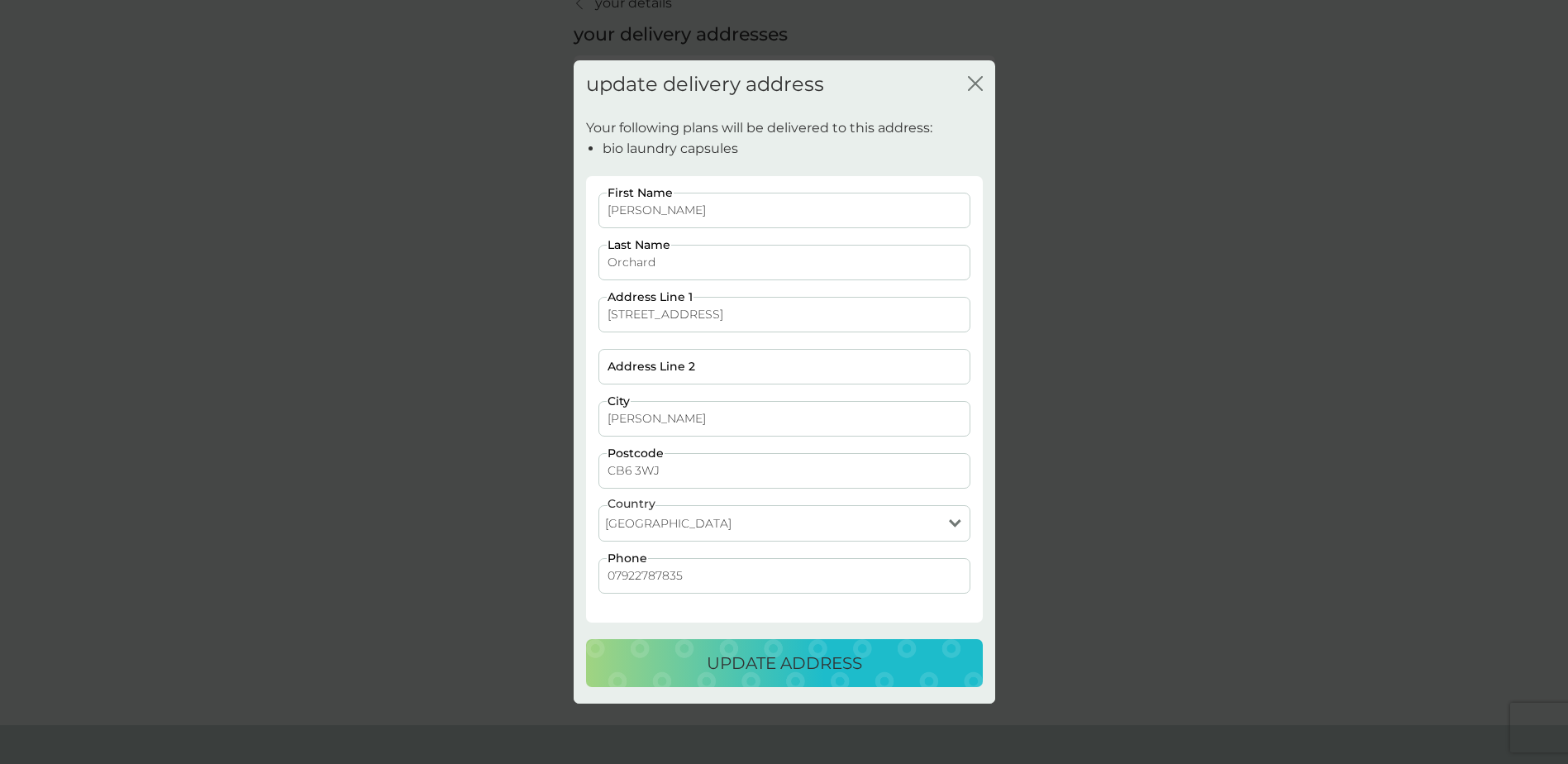
click at [788, 668] on p "update address" at bounding box center [784, 663] width 156 height 27
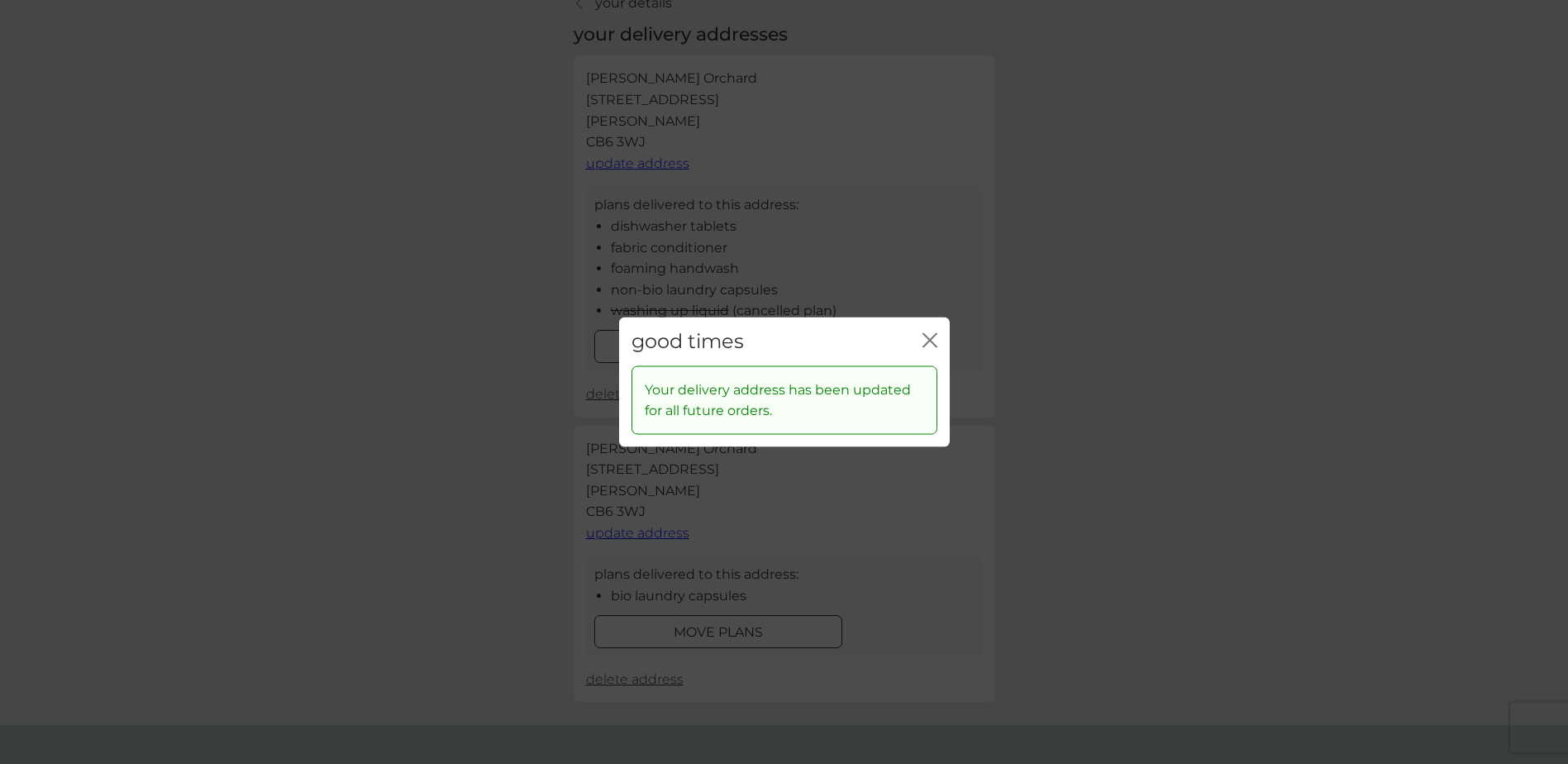
click at [930, 342] on icon "close" at bounding box center [930, 341] width 15 height 15
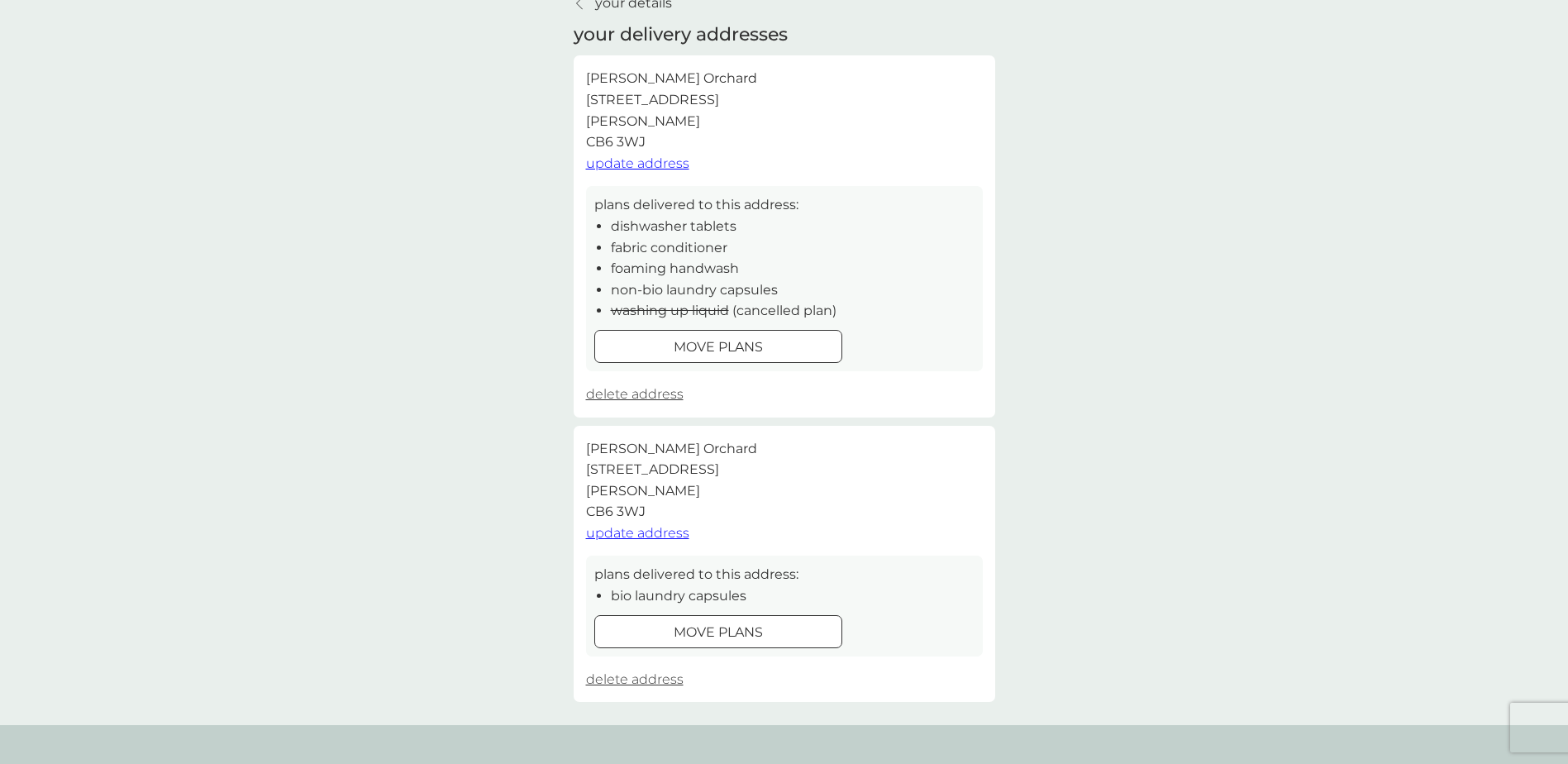
click at [743, 633] on div at bounding box center [718, 631] width 60 height 17
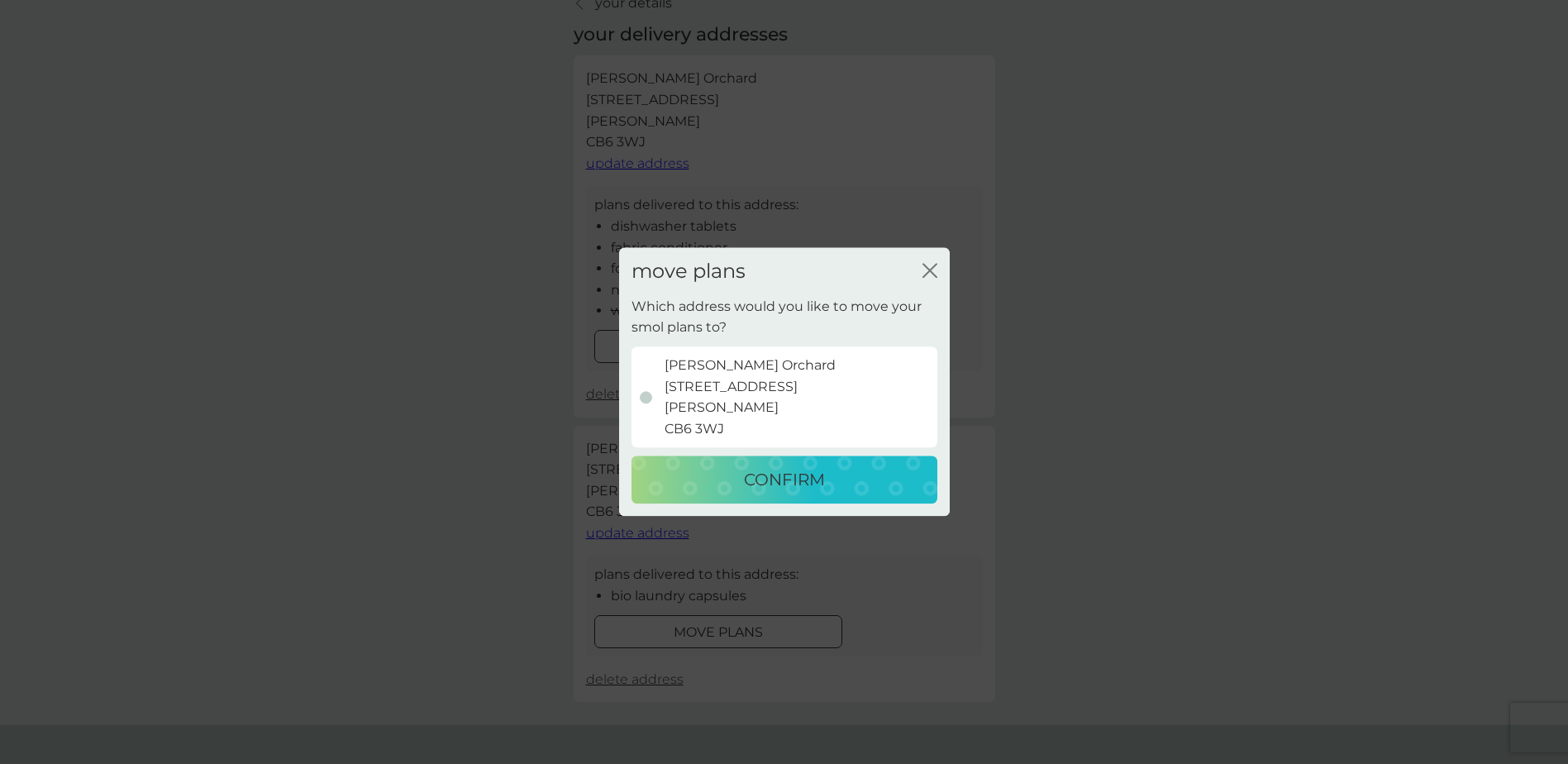
click at [774, 490] on p "CONFIRM" at bounding box center [785, 480] width 81 height 27
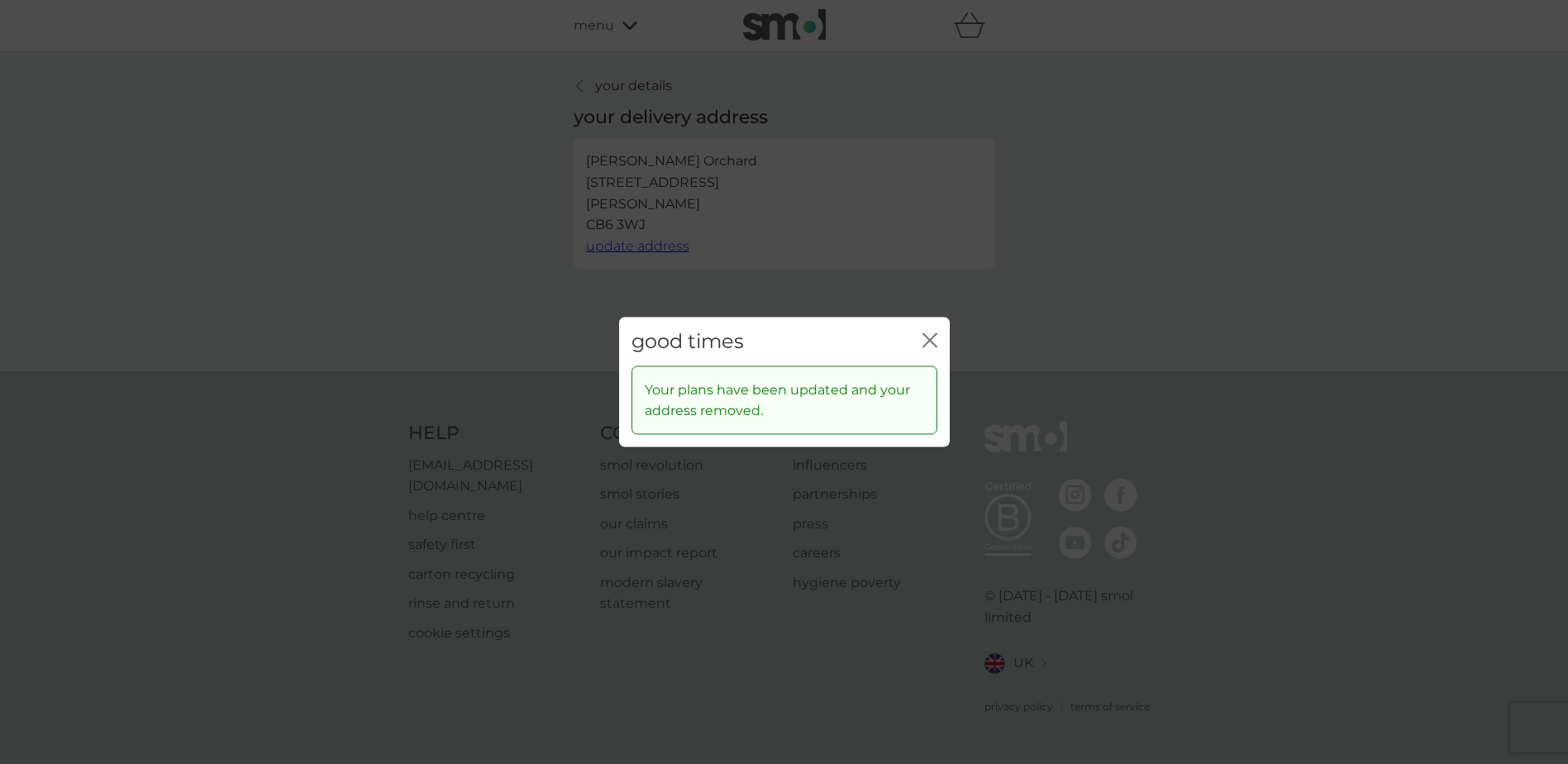
scroll to position [0, 0]
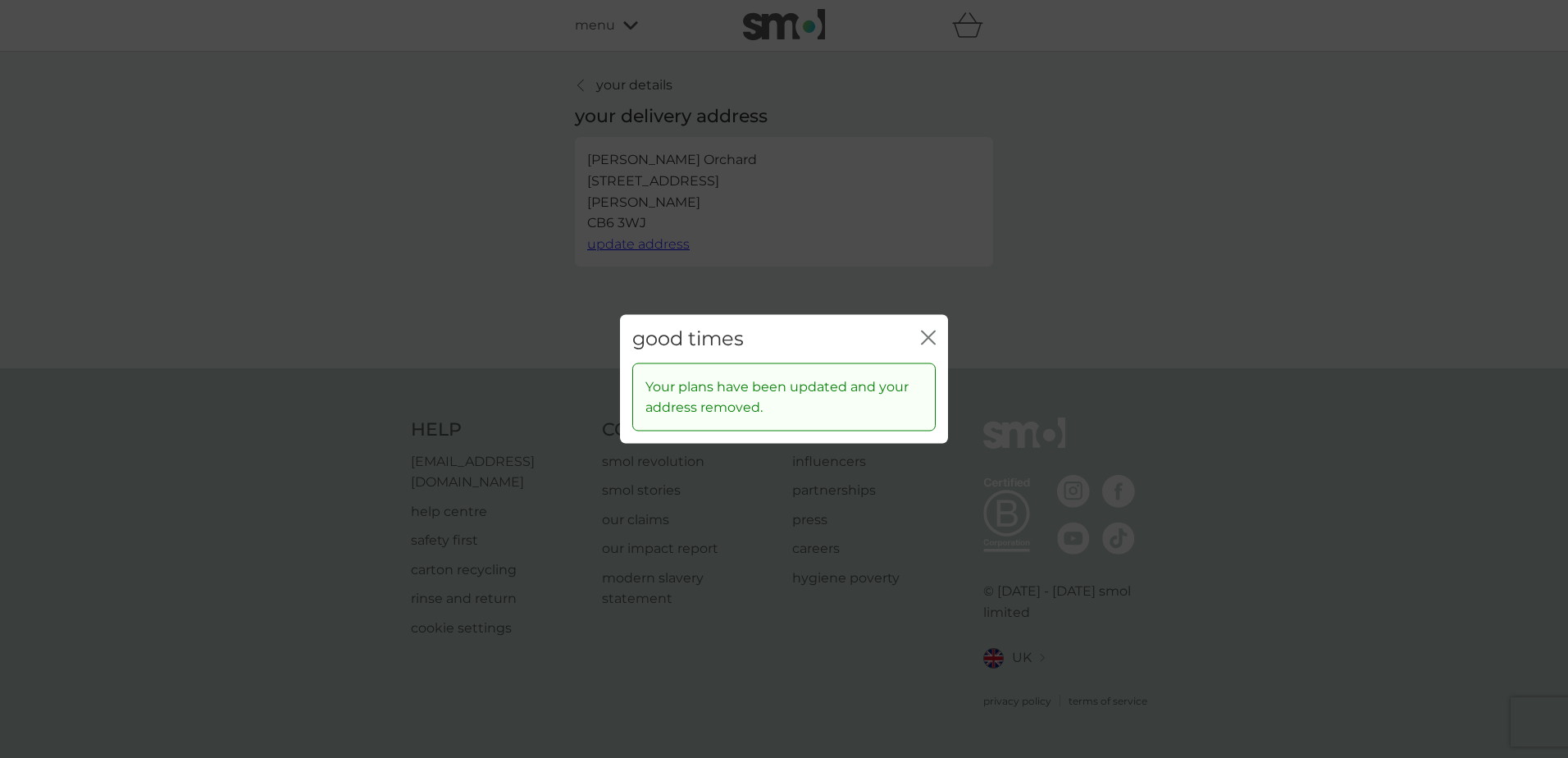
click at [928, 337] on icon "close" at bounding box center [931, 338] width 6 height 13
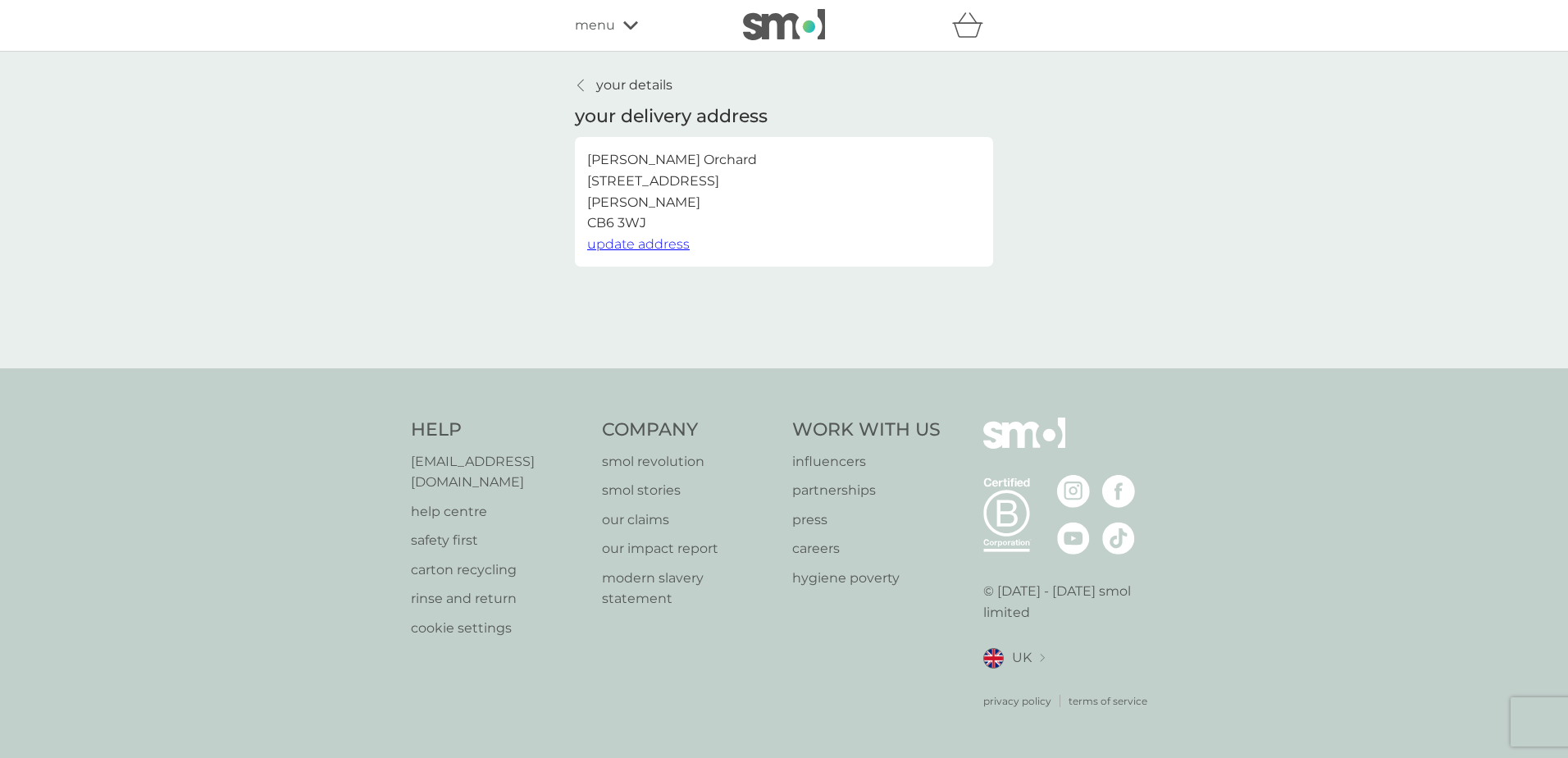
click at [602, 78] on p "your details" at bounding box center [634, 85] width 77 height 21
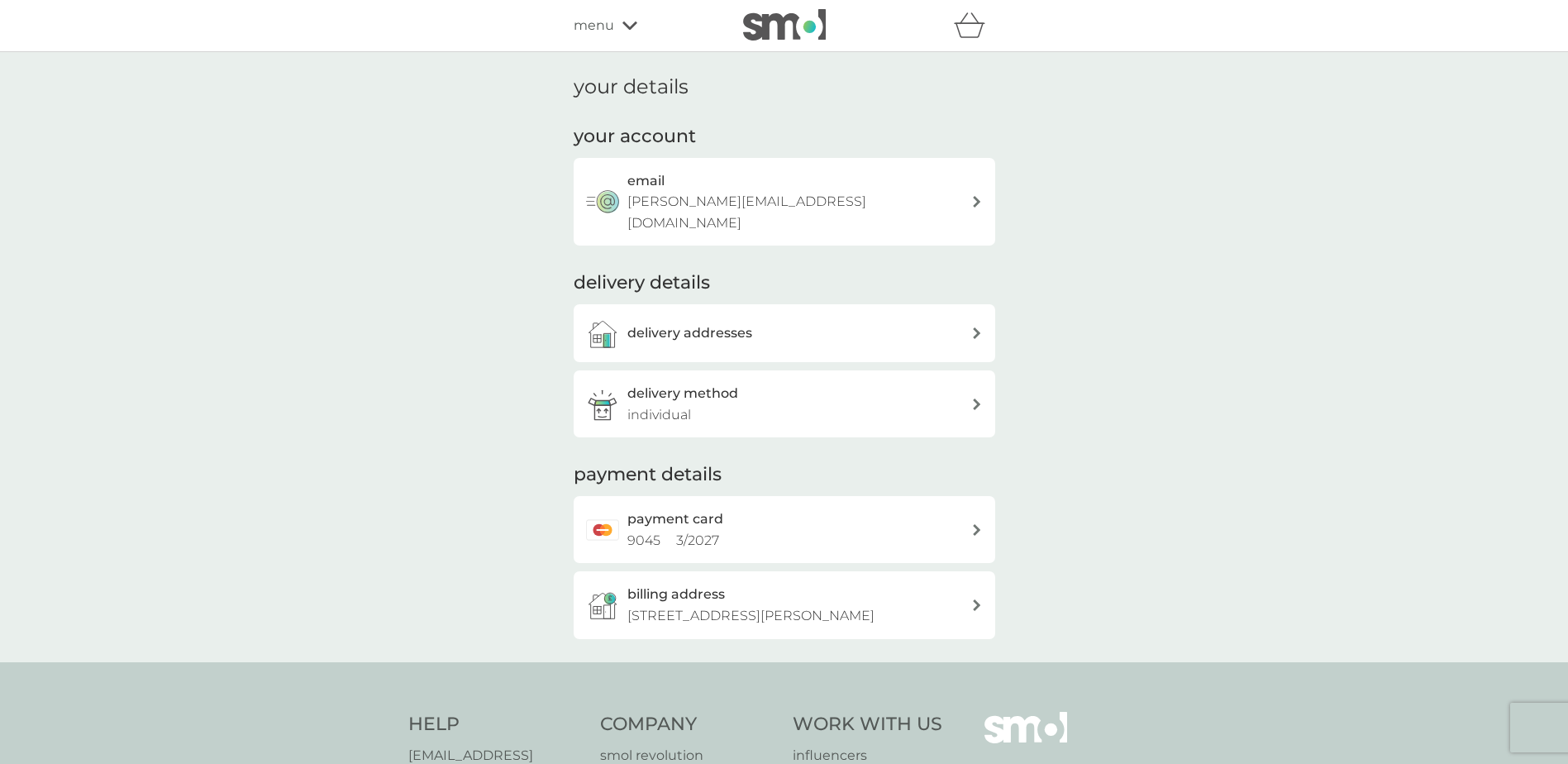
click at [848, 584] on div "billing address 11 Teasel Drive, Ely, CB6 3WJ" at bounding box center [800, 605] width 344 height 42
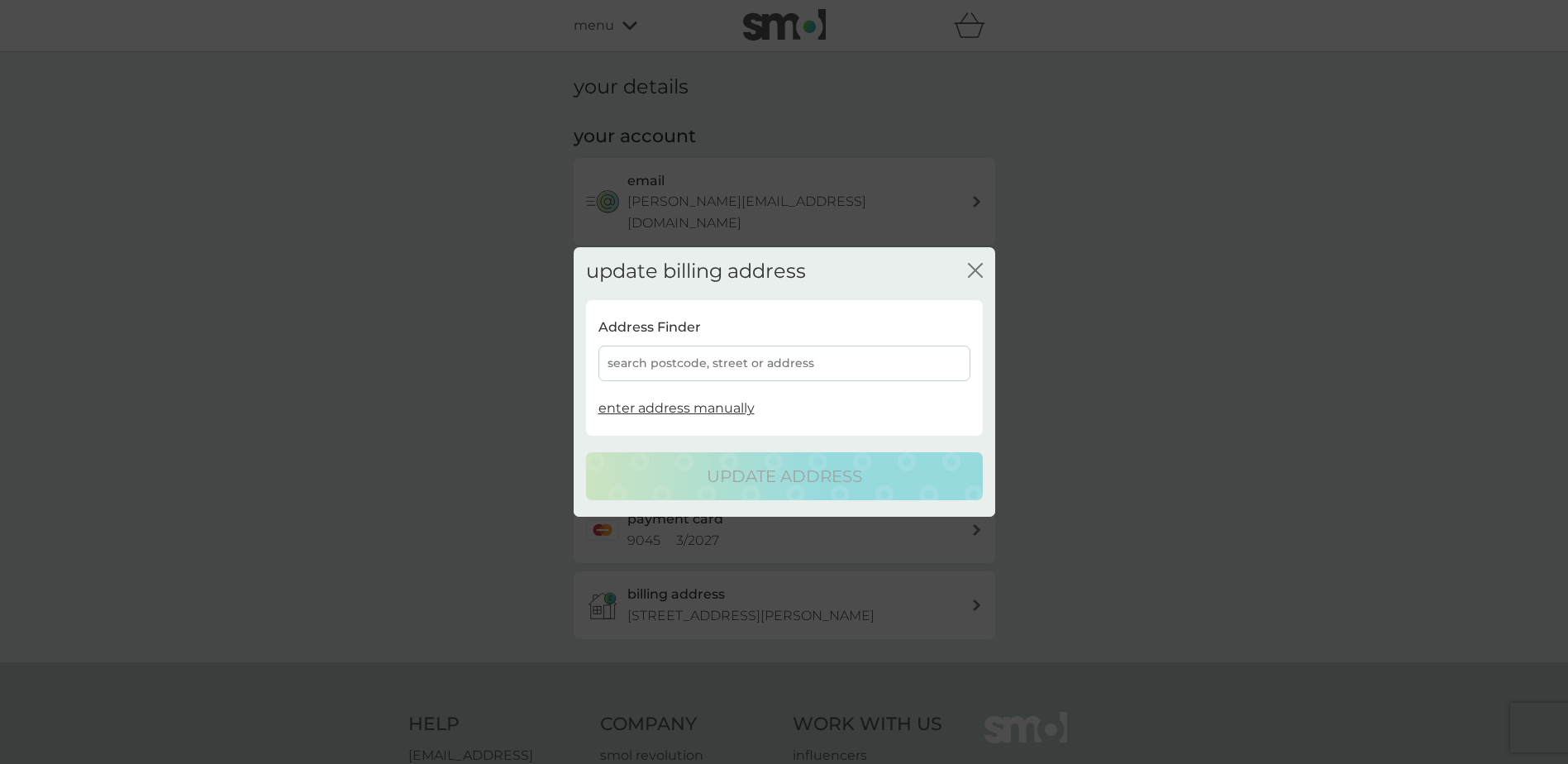
click at [639, 363] on div "search postcode, street or address" at bounding box center [784, 364] width 372 height 36
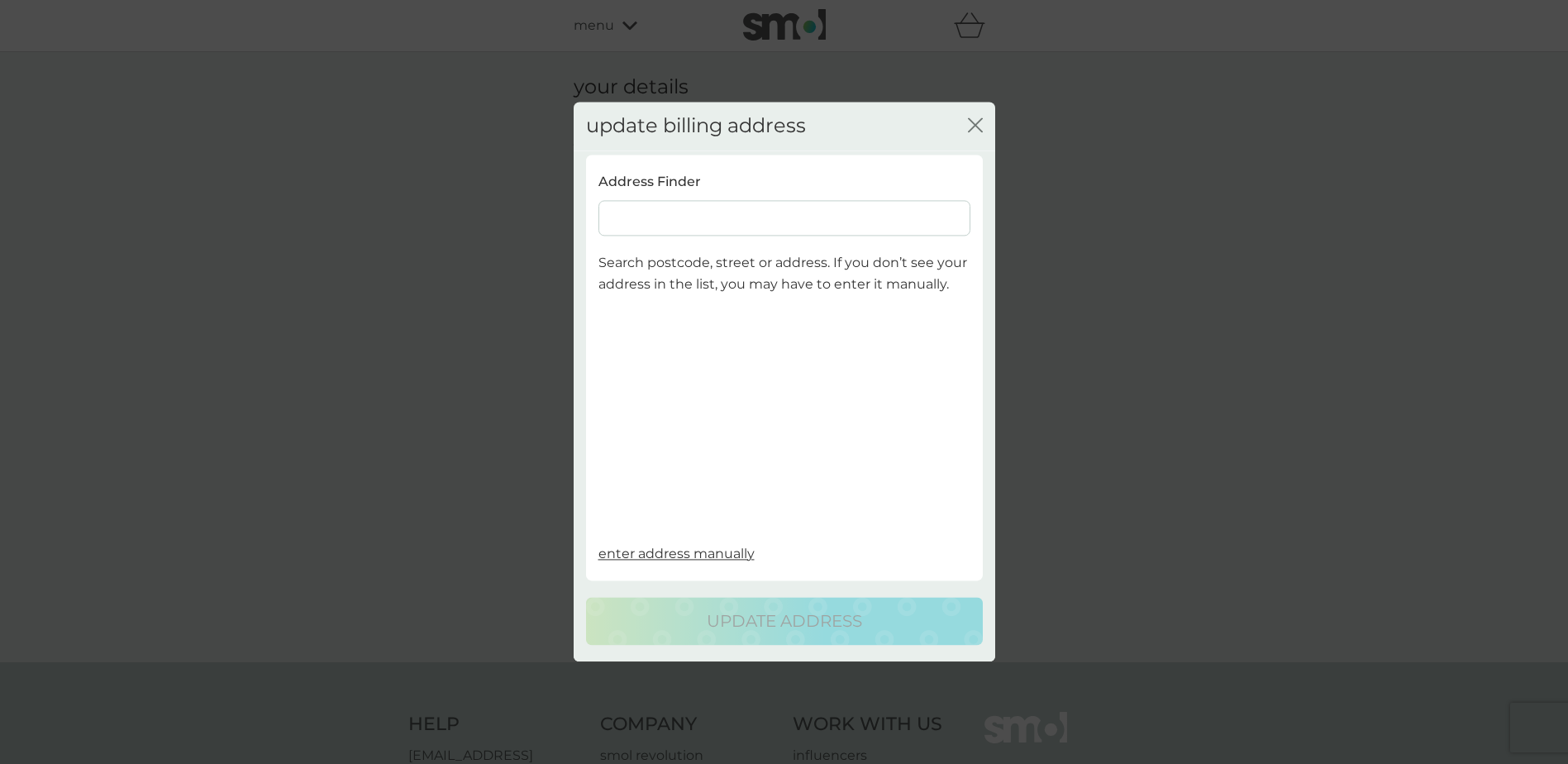
scroll to position [249, 0]
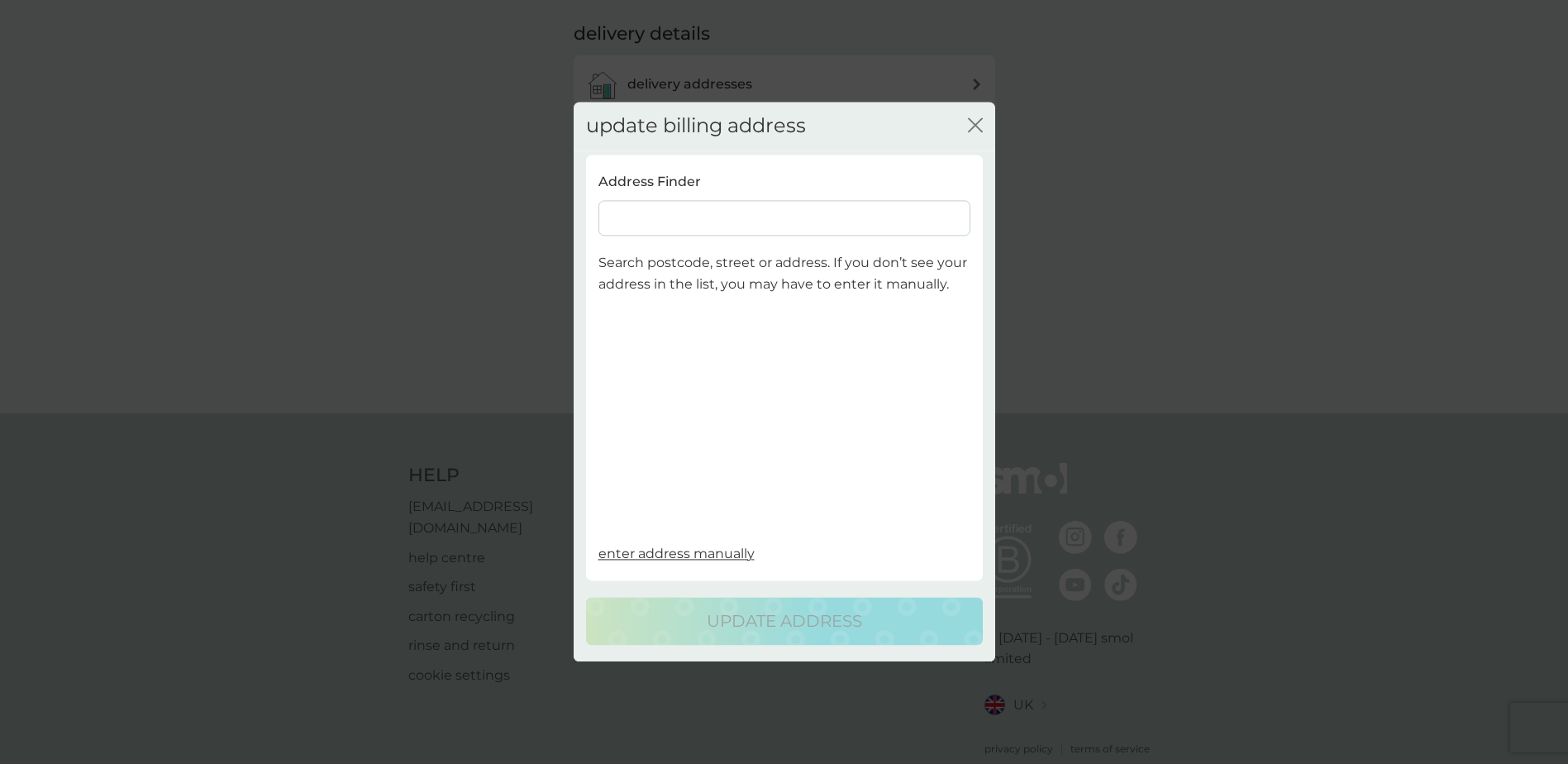
click at [647, 211] on input at bounding box center [784, 218] width 372 height 36
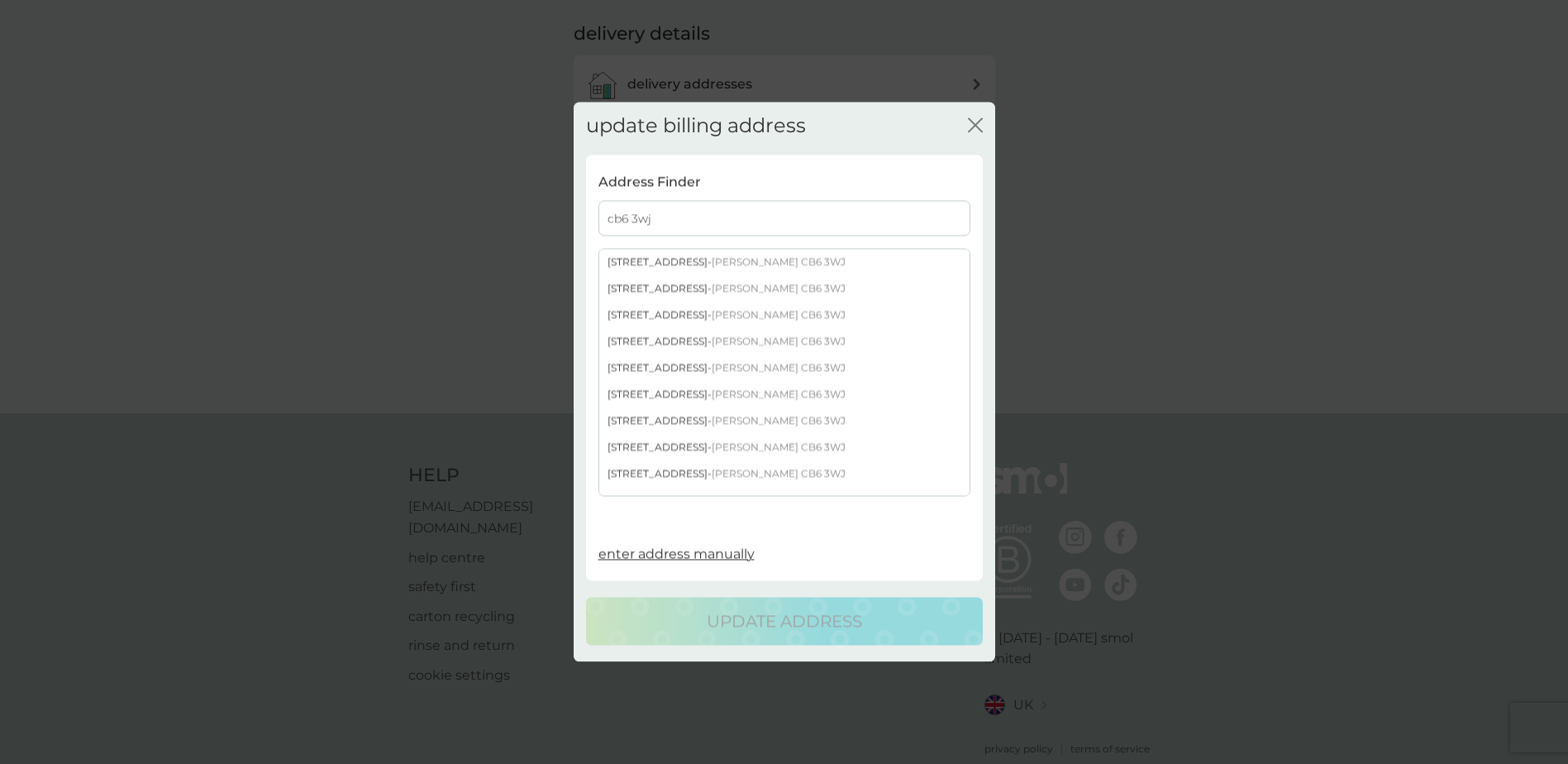
type input "cb6 3wj"
click at [645, 262] on div "1 Teasel Drive - Ely CB6 3WJ" at bounding box center [784, 262] width 370 height 27
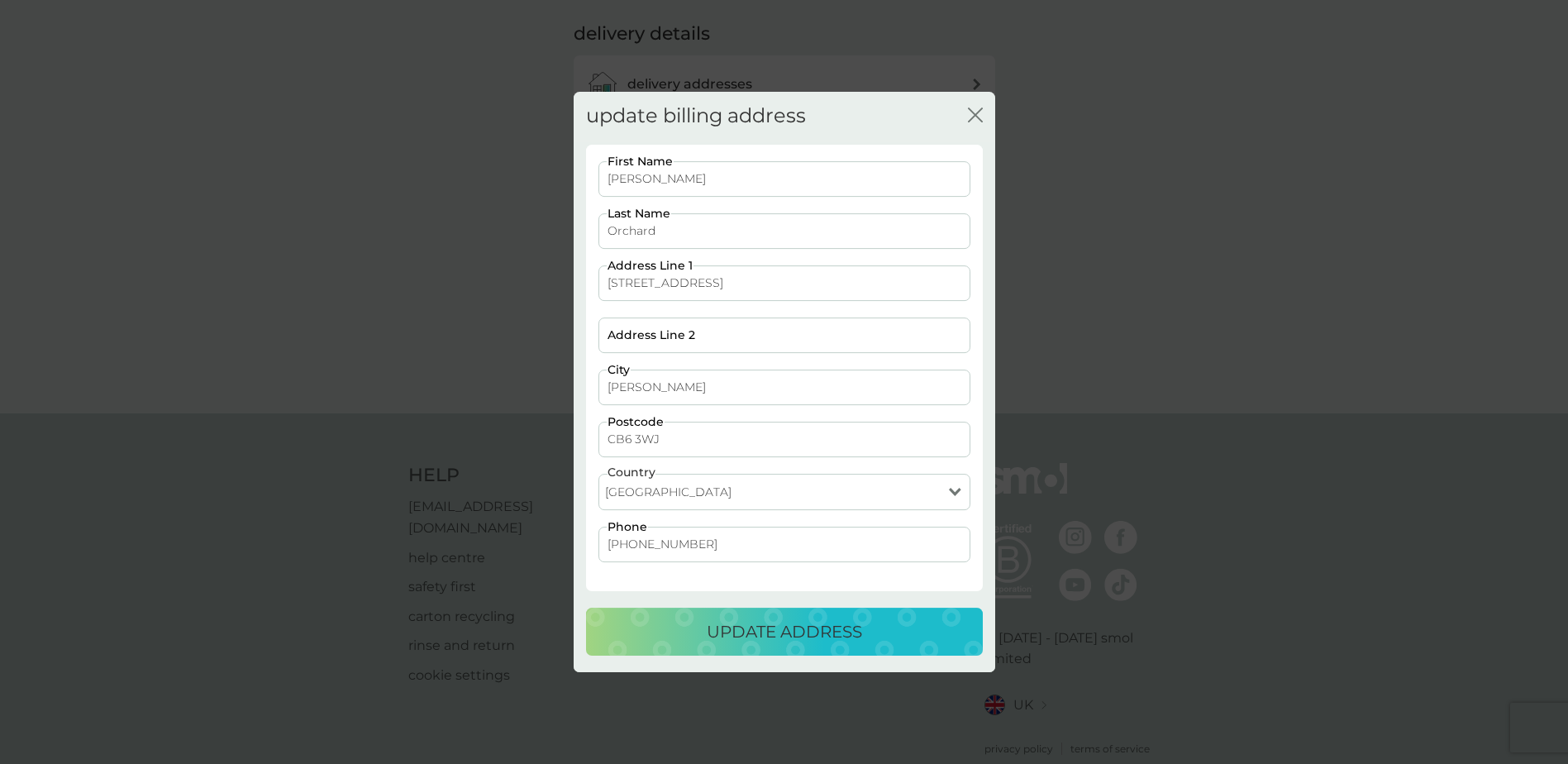
click at [760, 627] on p "update address" at bounding box center [784, 631] width 156 height 27
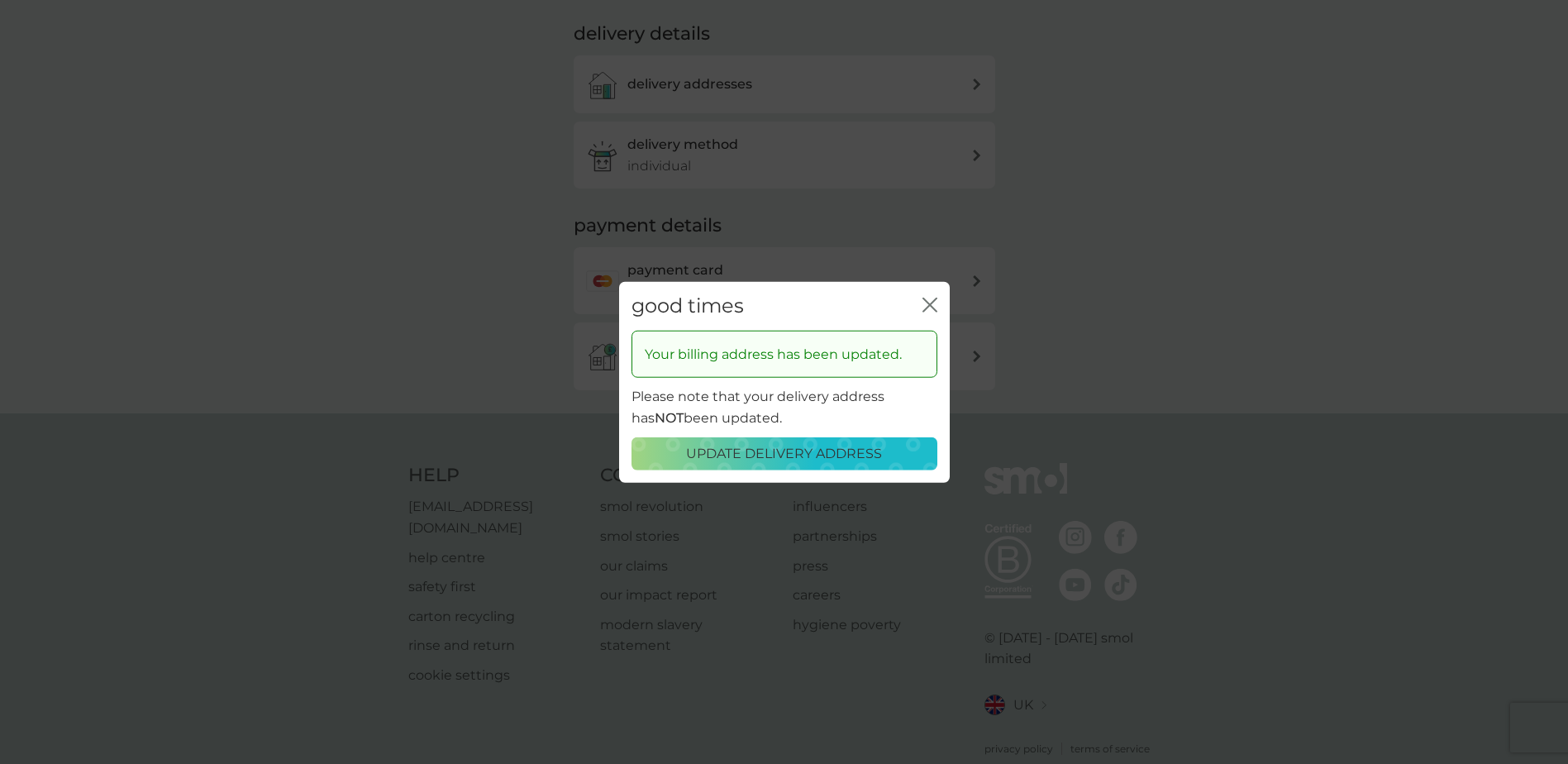
click at [932, 306] on icon "close" at bounding box center [930, 305] width 15 height 15
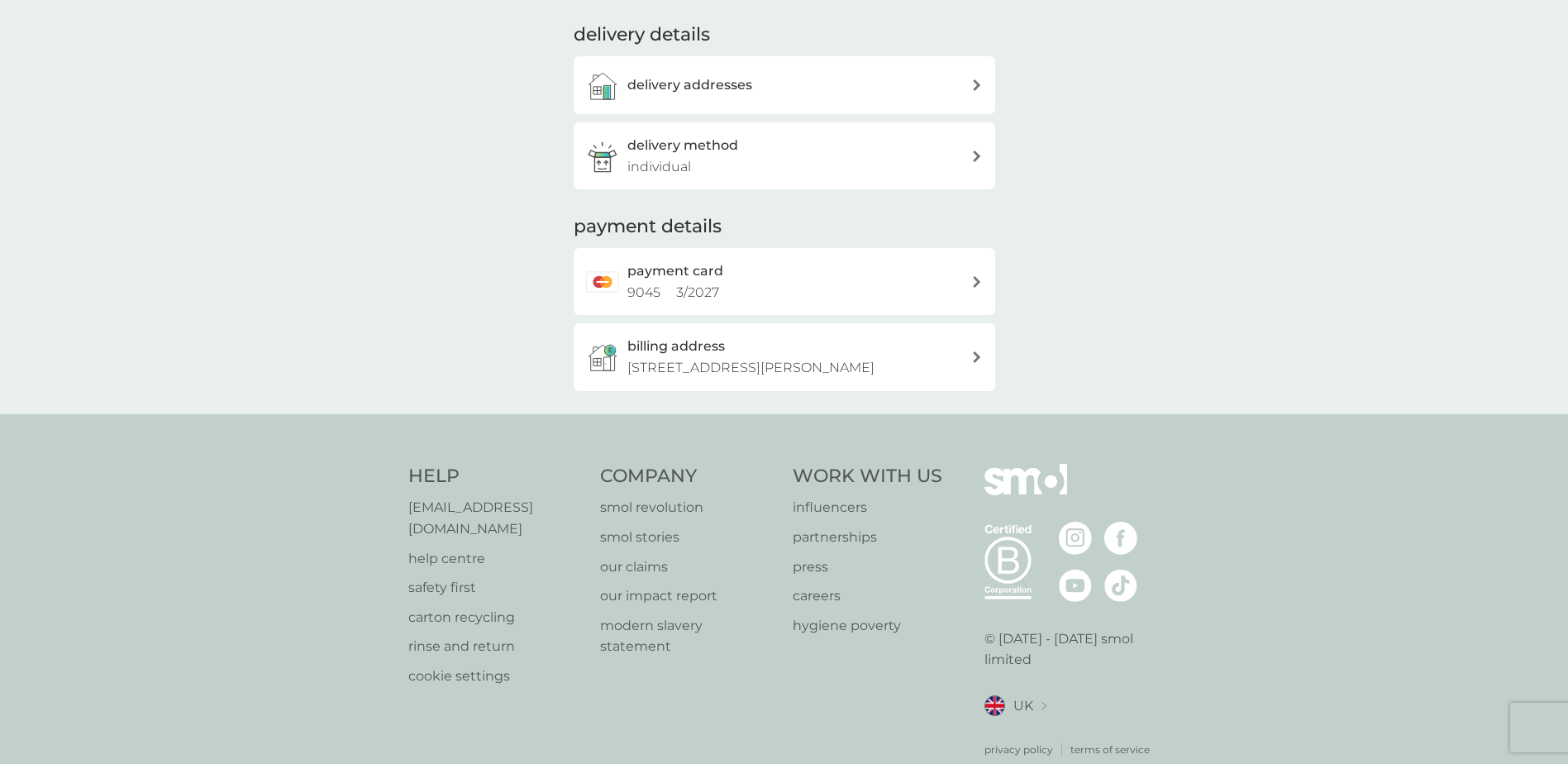
scroll to position [0, 0]
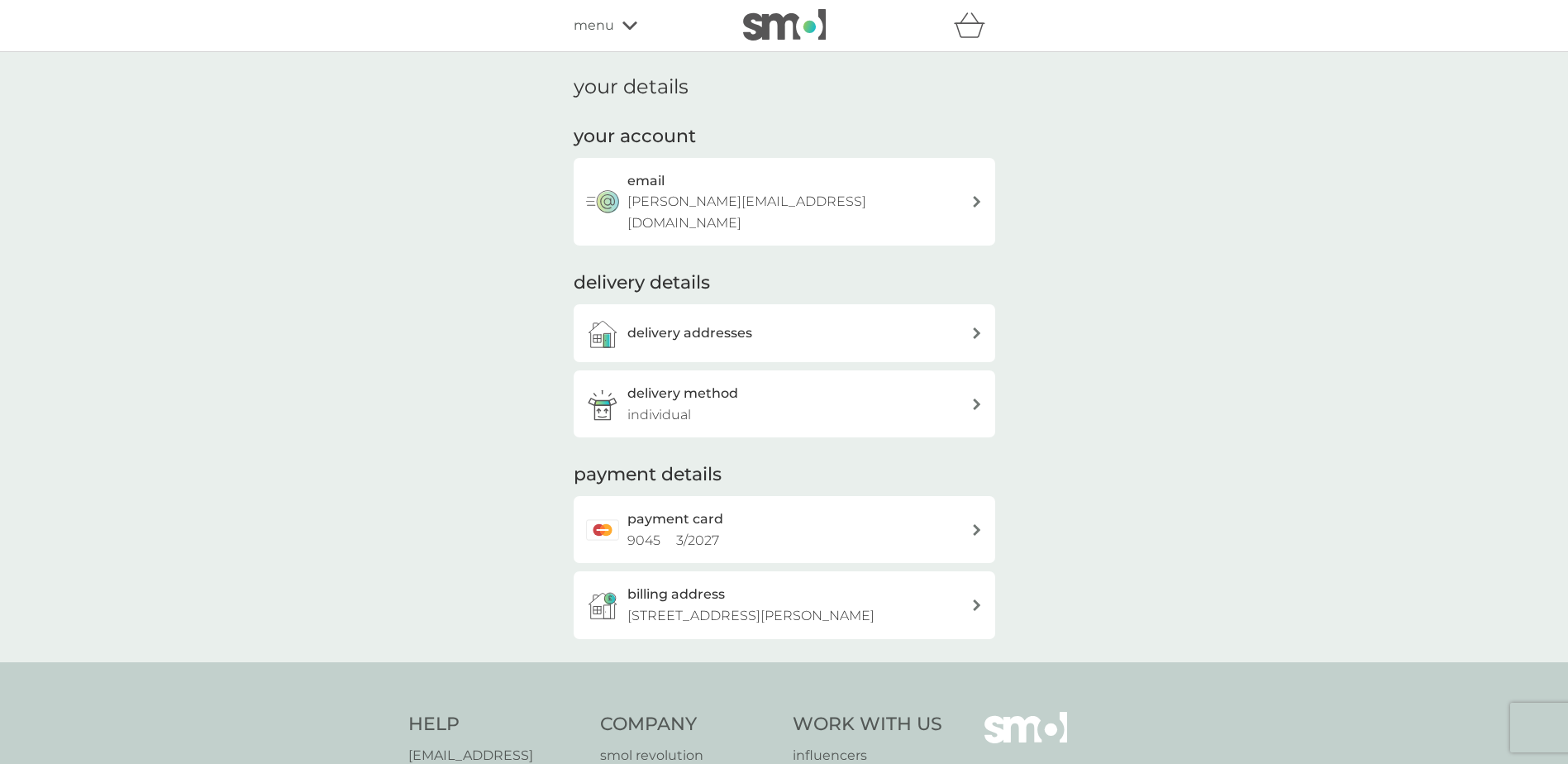
click at [630, 20] on icon at bounding box center [630, 25] width 15 height 10
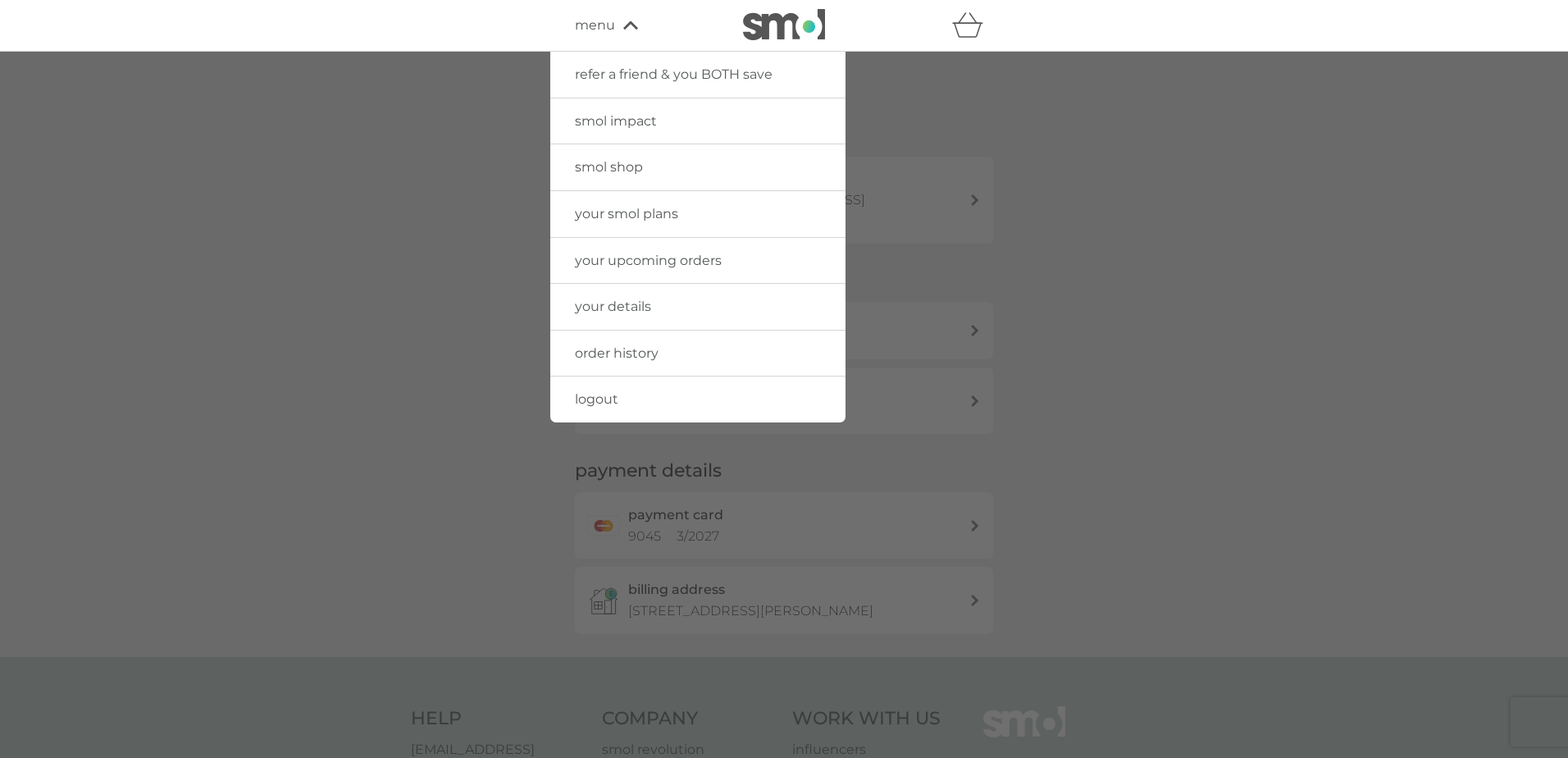
click at [618, 204] on link "your smol plans" at bounding box center [697, 214] width 295 height 46
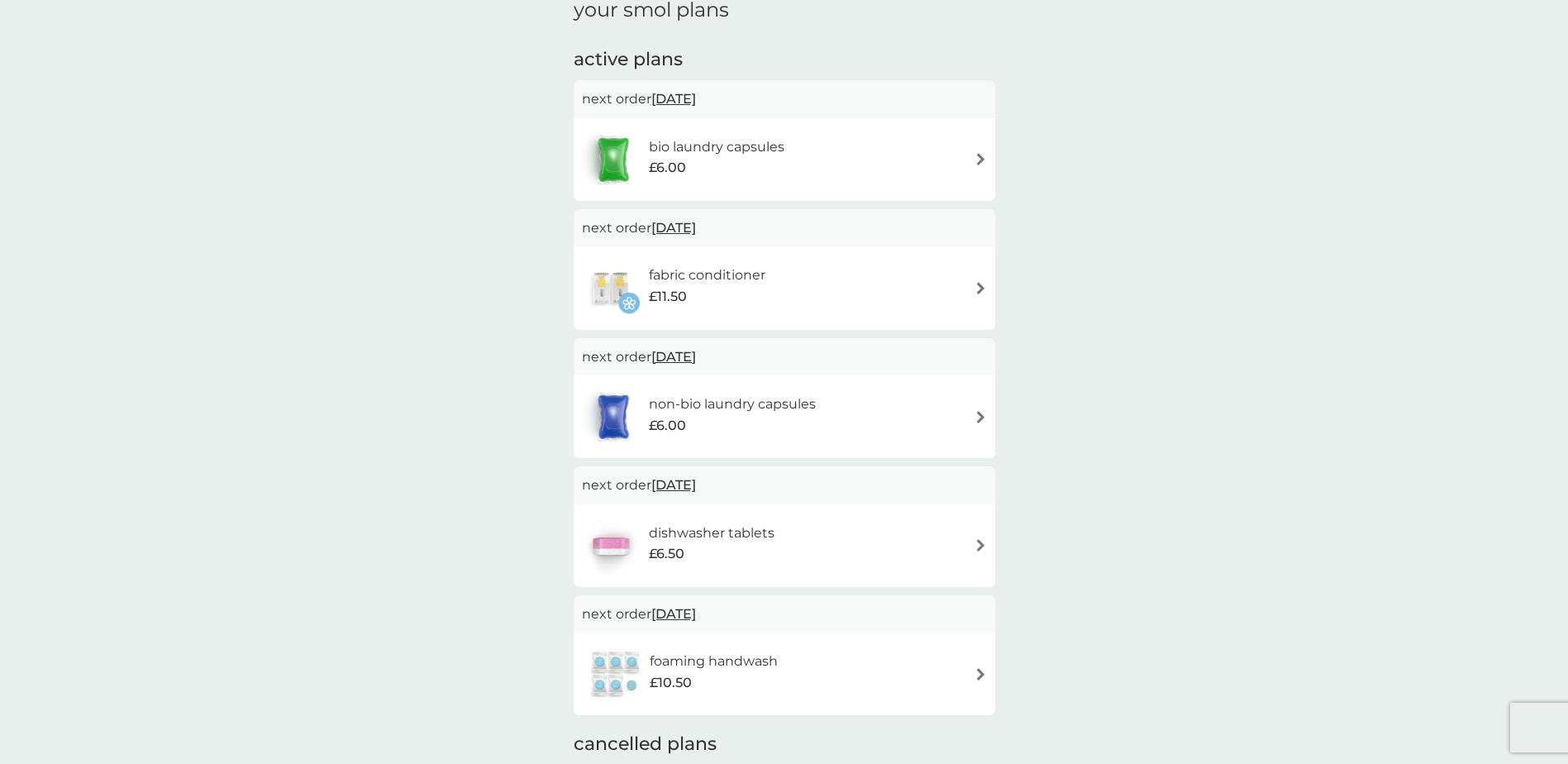
scroll to position [166, 0]
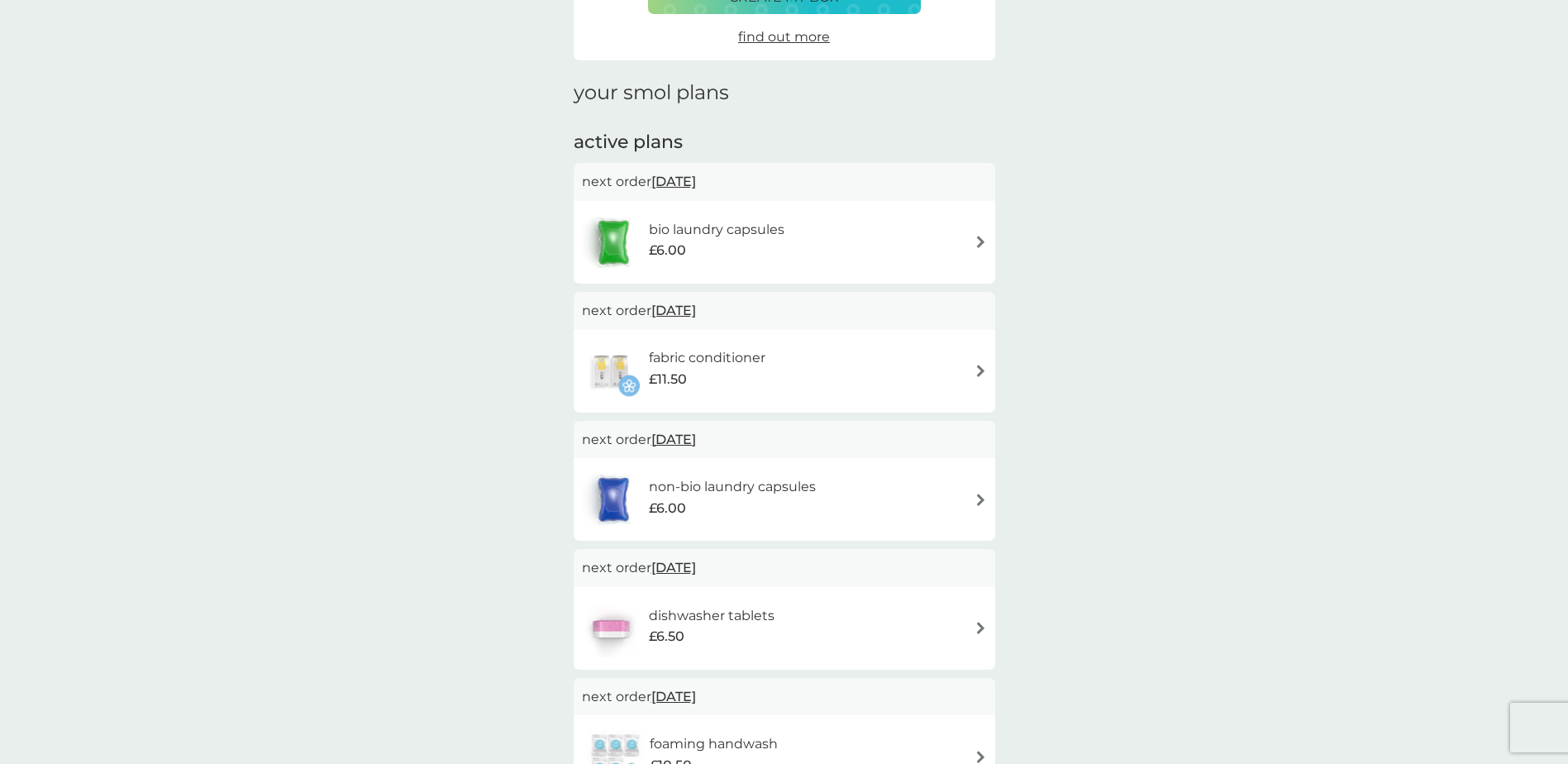
click at [696, 308] on span "21 Oct 2025" at bounding box center [674, 310] width 45 height 32
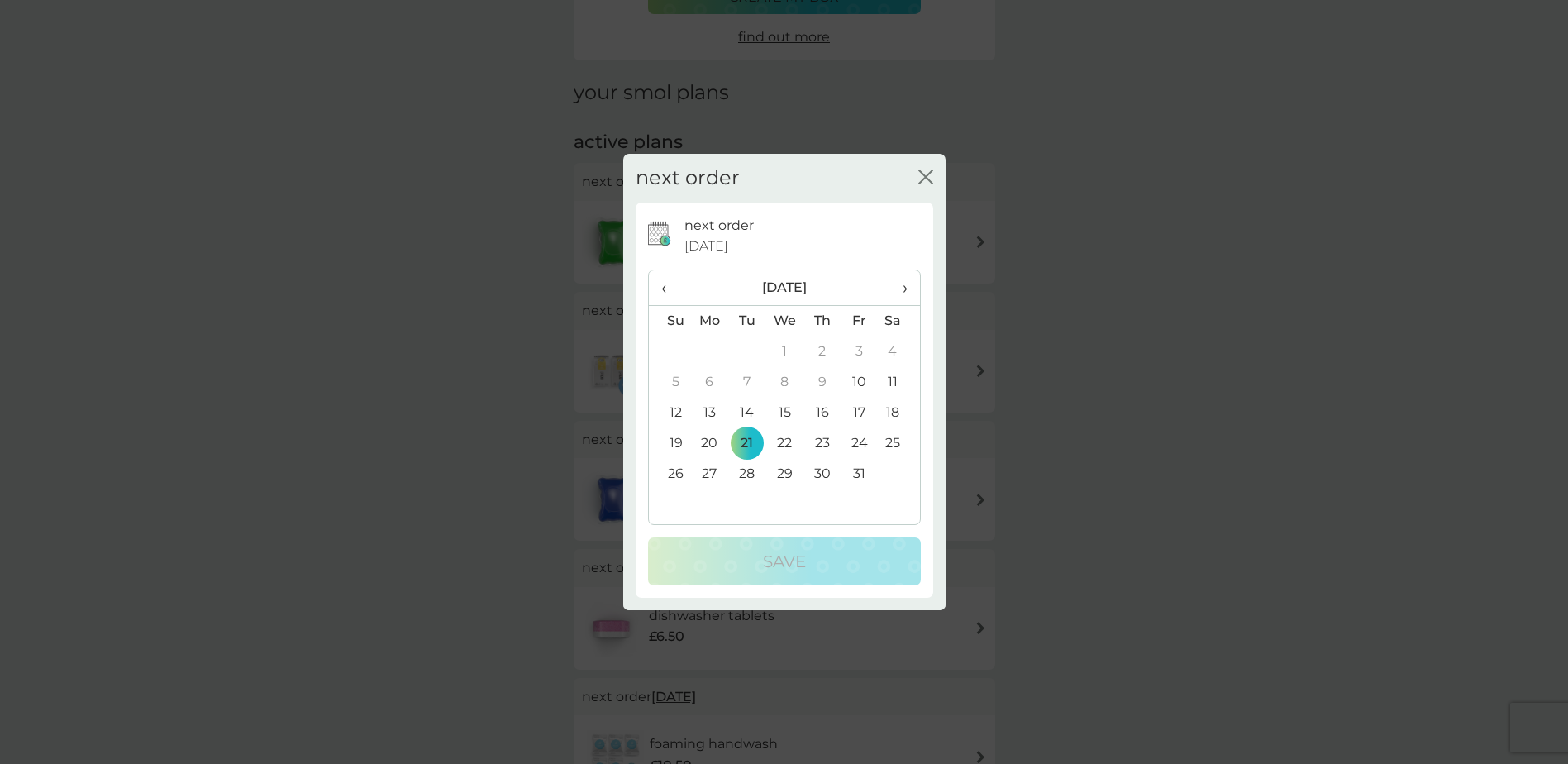
click at [905, 293] on span "›" at bounding box center [899, 288] width 17 height 35
click at [905, 292] on span "›" at bounding box center [899, 288] width 17 height 35
click at [748, 470] on td "27" at bounding box center [747, 474] width 37 height 30
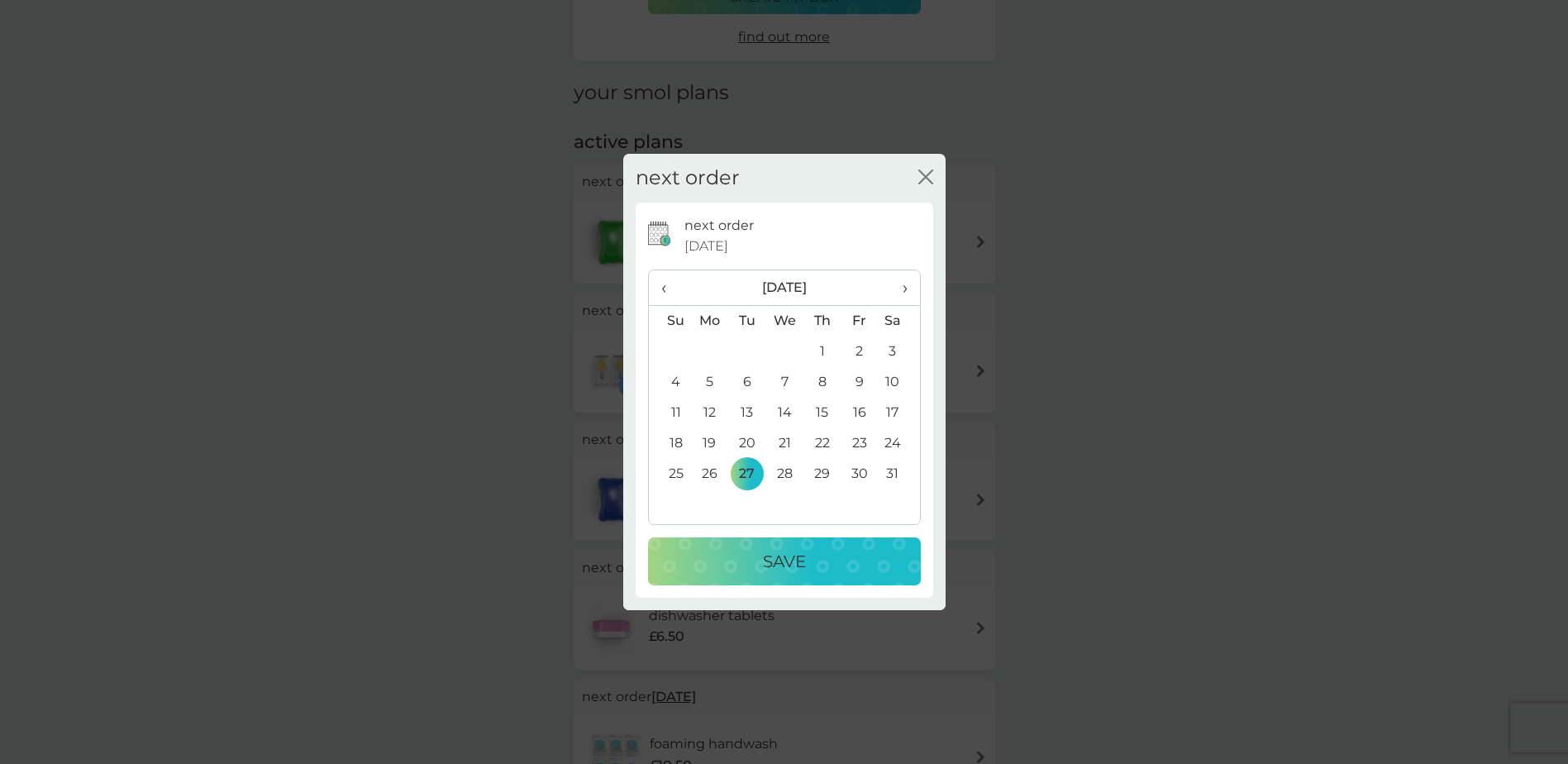
click at [785, 561] on p "Save" at bounding box center [784, 561] width 43 height 27
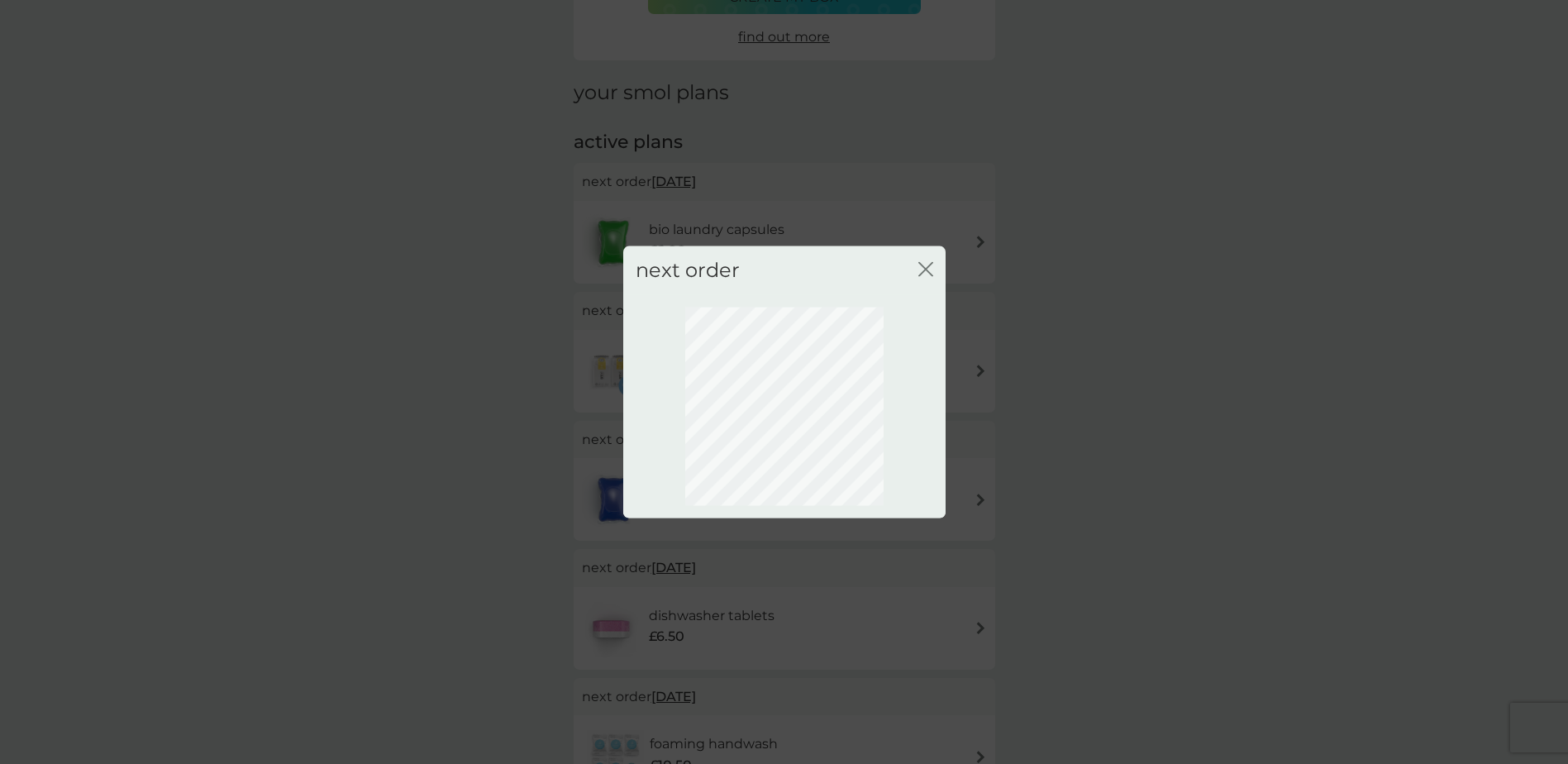
scroll to position [0, 0]
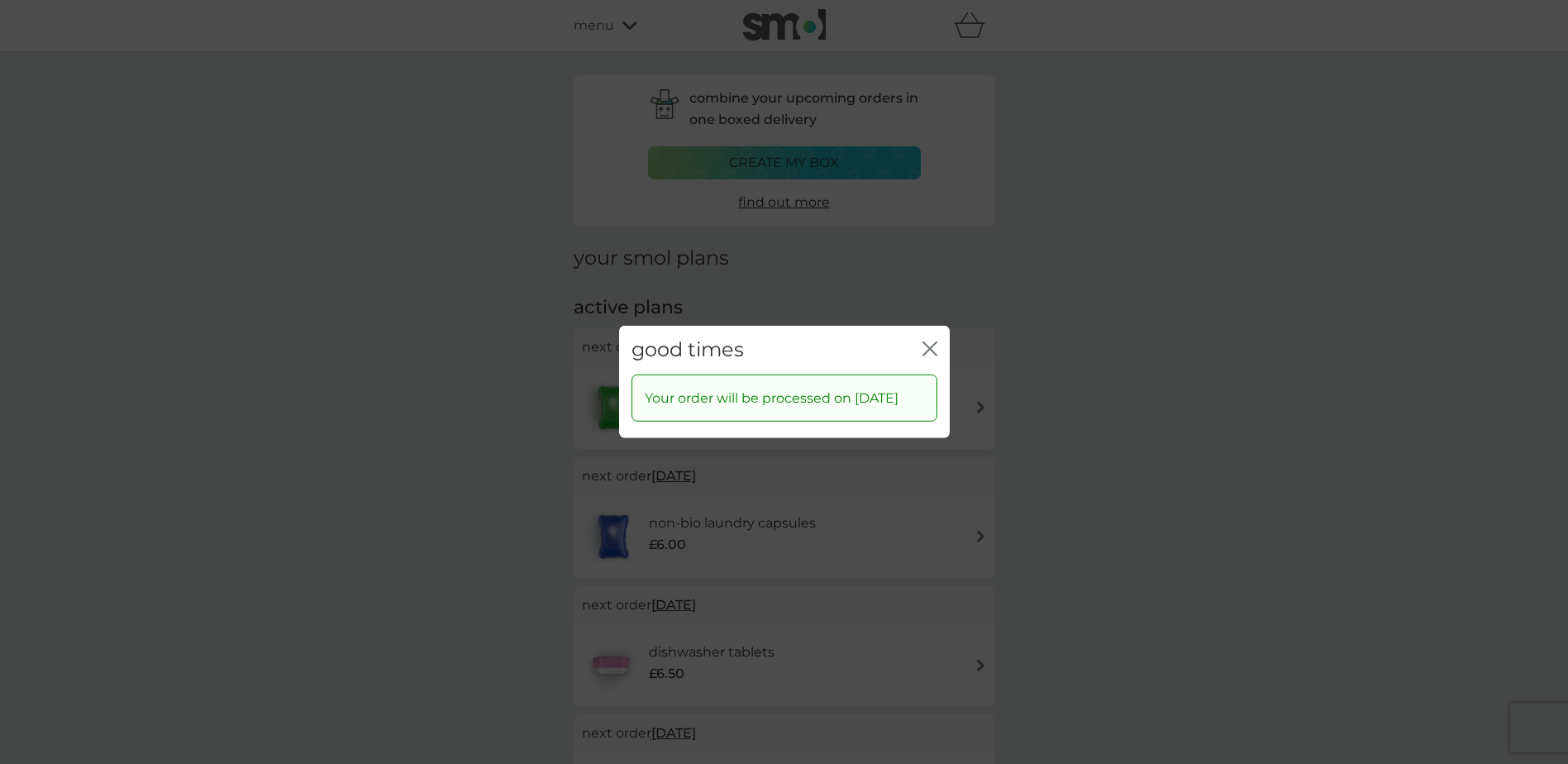
click at [932, 342] on icon "close" at bounding box center [933, 349] width 6 height 13
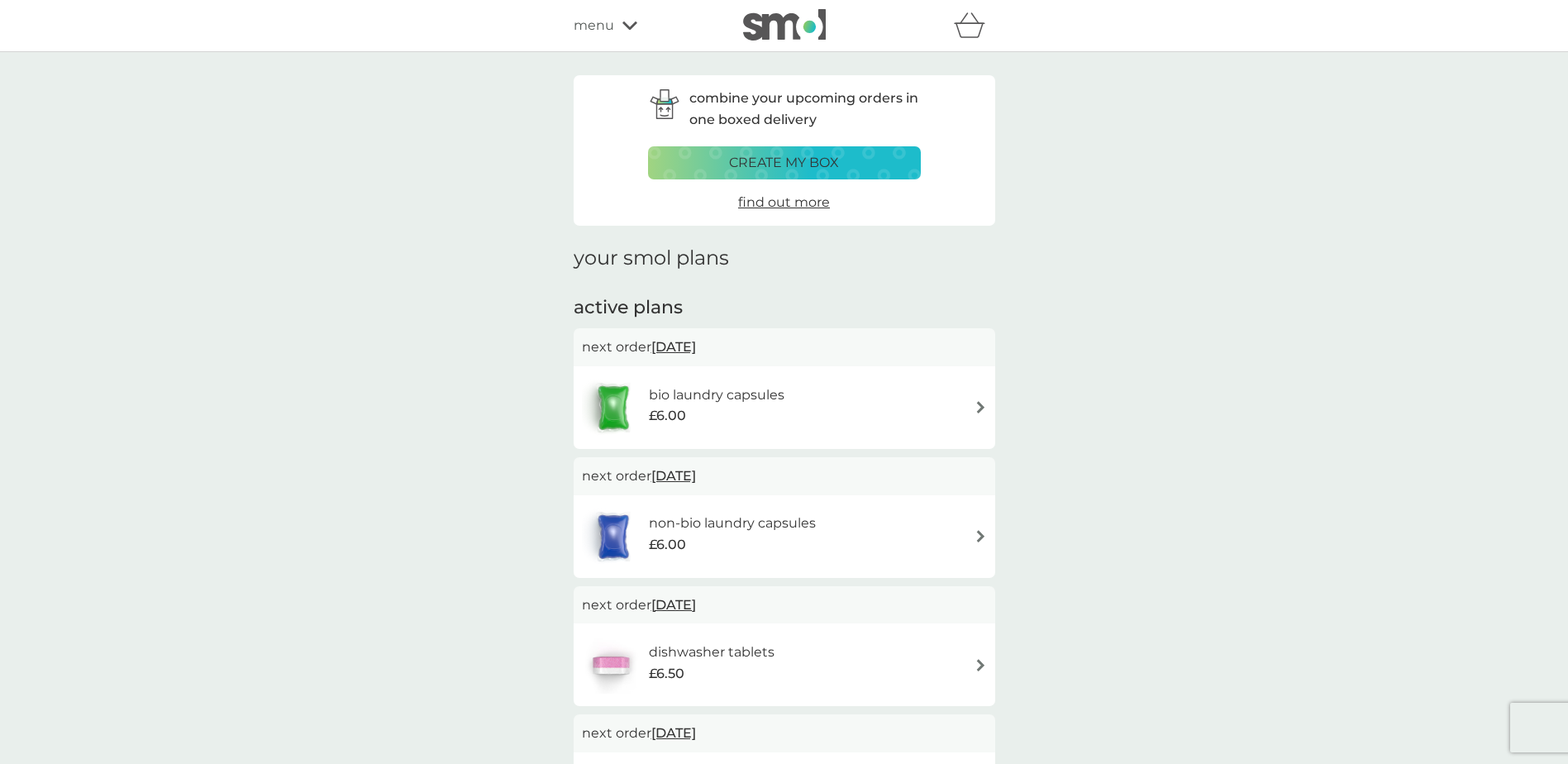
click at [631, 28] on icon at bounding box center [630, 25] width 15 height 8
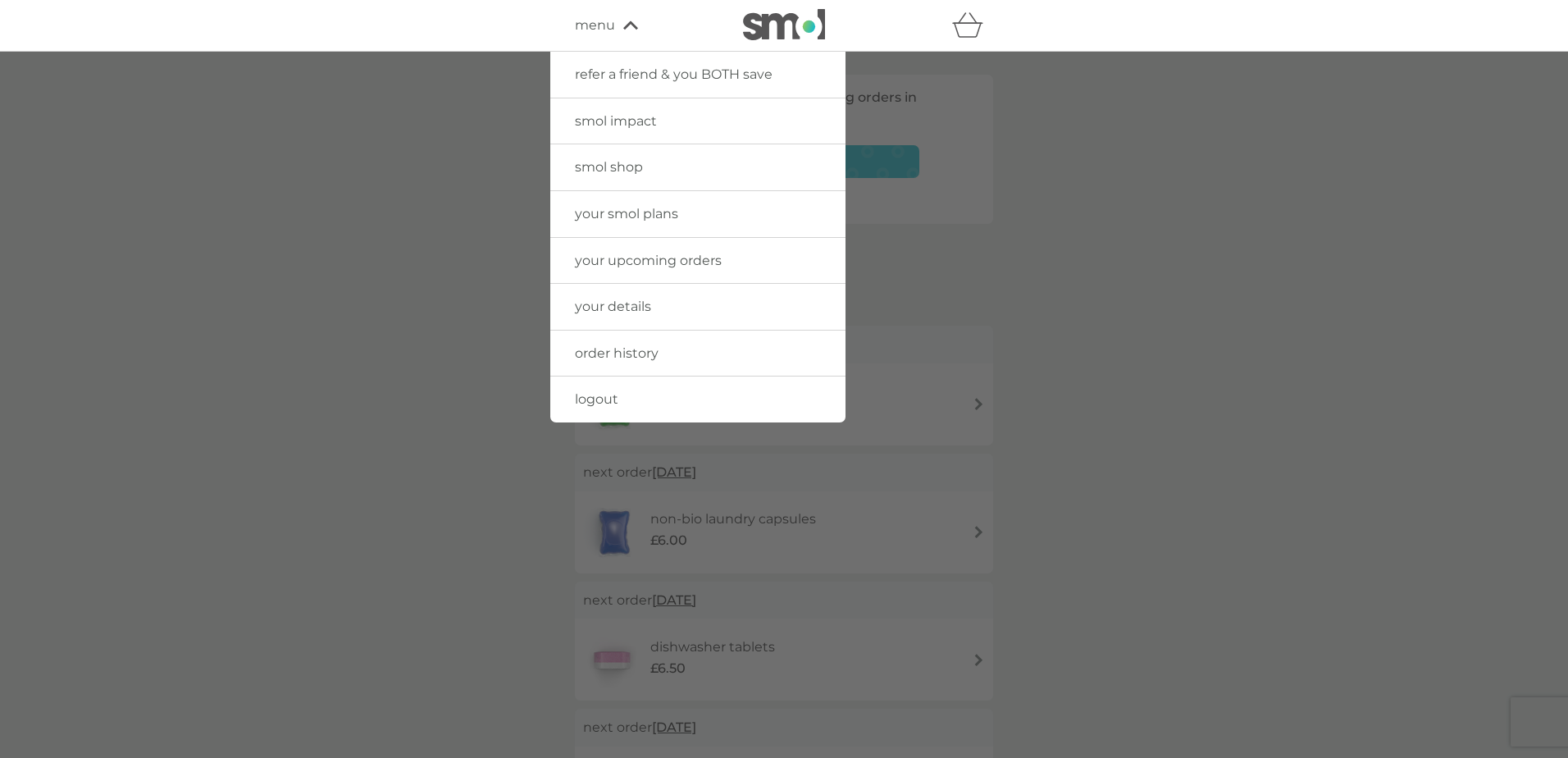
click at [608, 400] on span "logout" at bounding box center [597, 399] width 44 height 16
